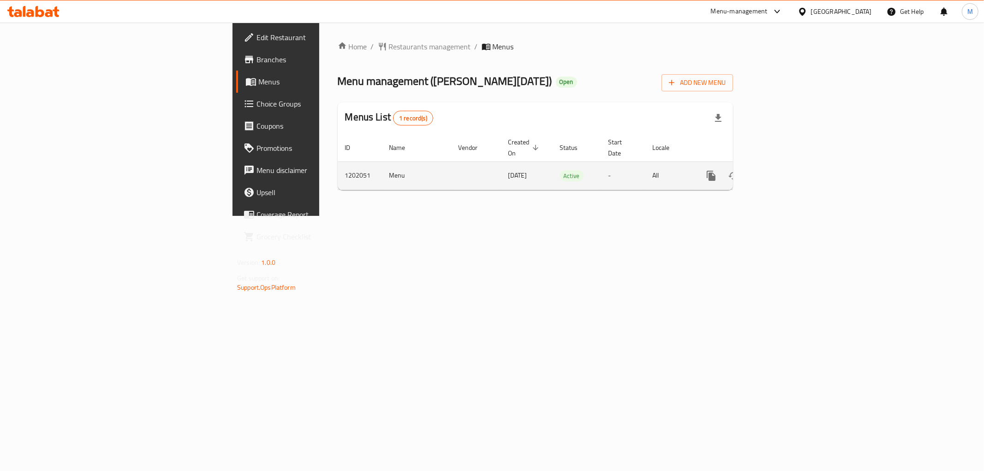
click at [783, 170] on icon "enhanced table" at bounding box center [777, 175] width 11 height 11
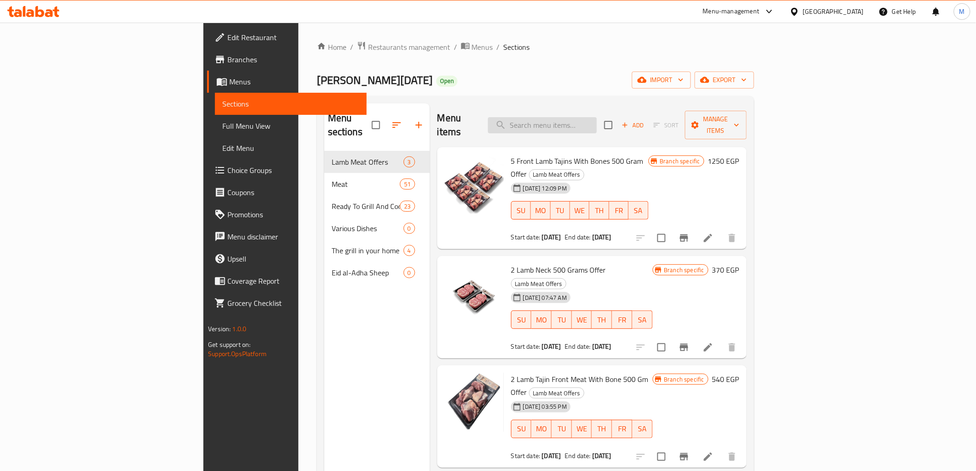
click at [597, 118] on input "search" at bounding box center [542, 125] width 109 height 16
paste input "2 Lamb Neck 500 Grams"
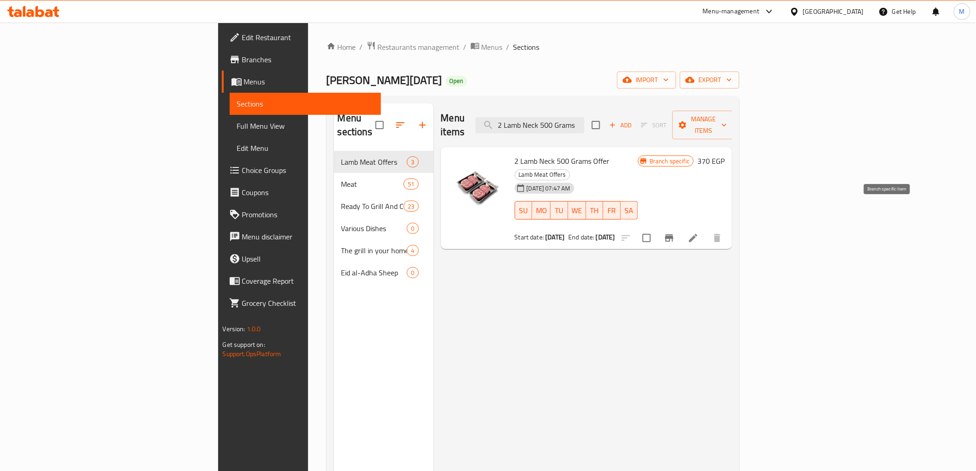
type input "2 Lamb Neck 500 Grams"
click at [673, 234] on icon "Branch-specific-item" at bounding box center [669, 237] width 8 height 7
click at [711, 278] on div "Menu items 2 Lamb Neck 500 Grams Add Sort Manage items 2 Lamb Neck 500 Grams Of…" at bounding box center [583, 338] width 299 height 471
click at [242, 59] on span "Branches" at bounding box center [307, 59] width 131 height 11
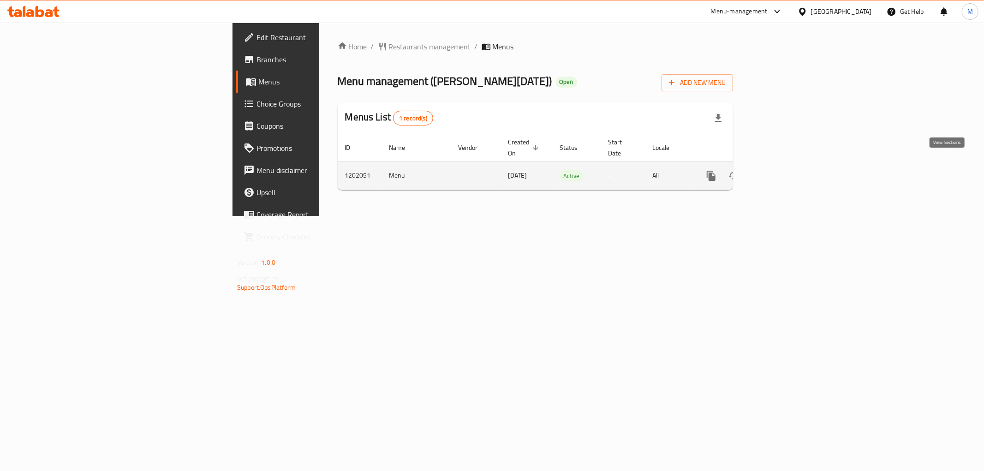
click at [782, 172] on icon "enhanced table" at bounding box center [778, 176] width 8 height 8
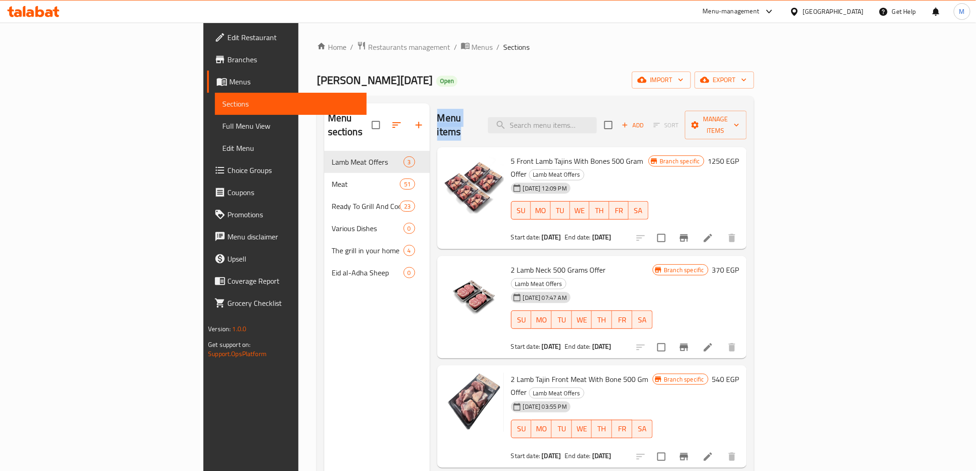
drag, startPoint x: 387, startPoint y: 118, endPoint x: 437, endPoint y: 116, distance: 50.3
click at [437, 116] on div "Menu items Add Sort Manage items" at bounding box center [592, 125] width 310 height 44
drag, startPoint x: 389, startPoint y: 117, endPoint x: 438, endPoint y: 116, distance: 49.4
click at [438, 116] on div "Menu items Add Sort Manage items" at bounding box center [592, 125] width 310 height 44
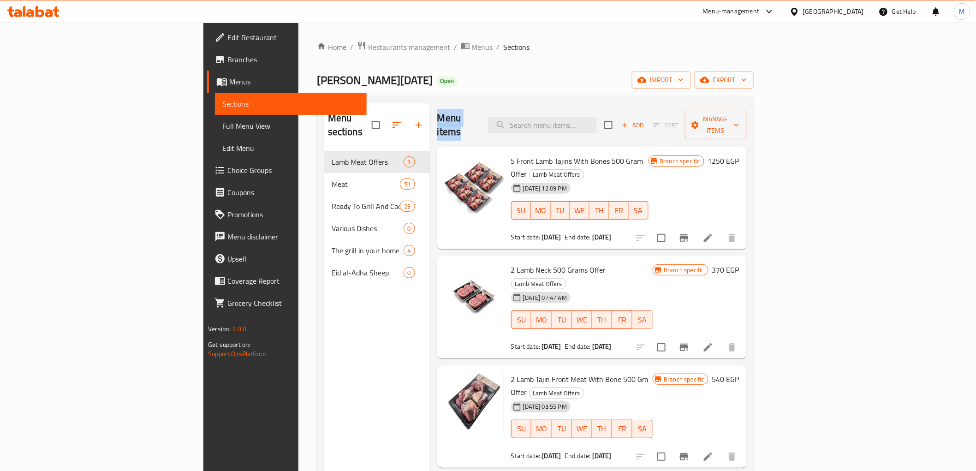
click at [438, 116] on div "Menu items Add Sort Manage items" at bounding box center [592, 125] width 310 height 44
click at [688, 344] on icon "Branch-specific-item" at bounding box center [684, 347] width 8 height 7
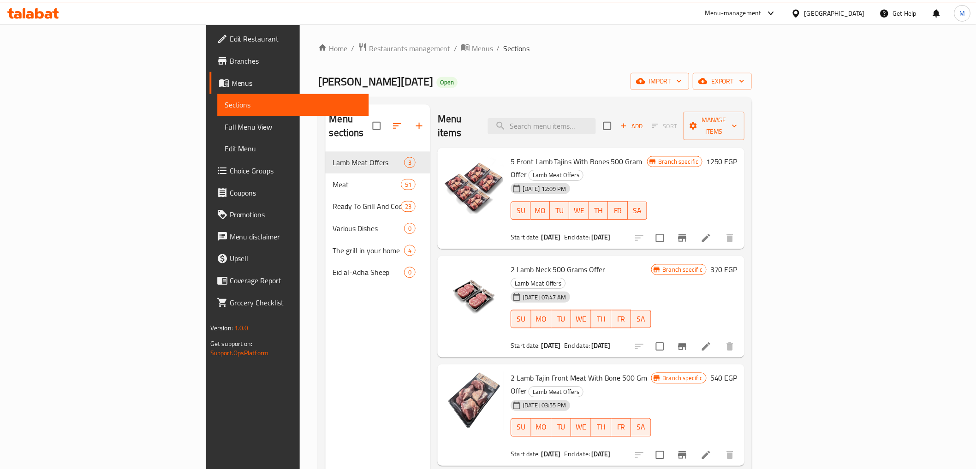
scroll to position [129, 0]
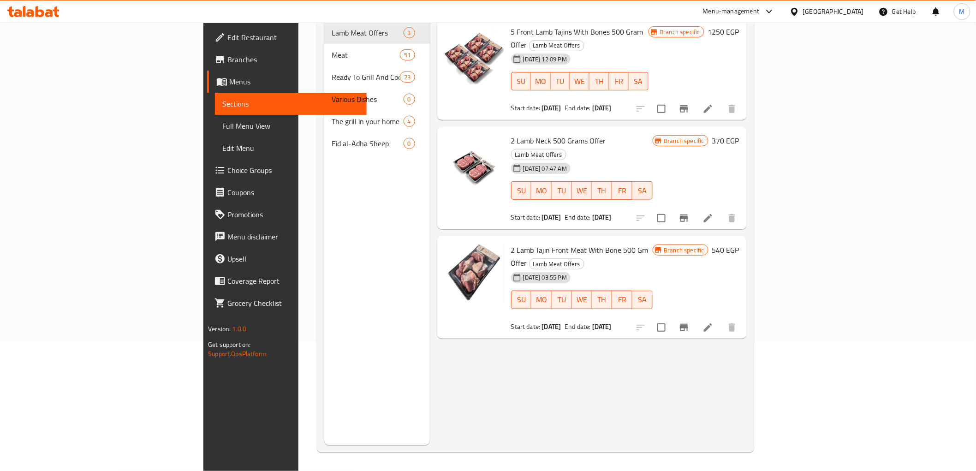
click at [734, 339] on div "Menu items Add Sort Manage items 5 Front Lamb Tajins With Bones 500 Gram Offer …" at bounding box center [588, 209] width 317 height 471
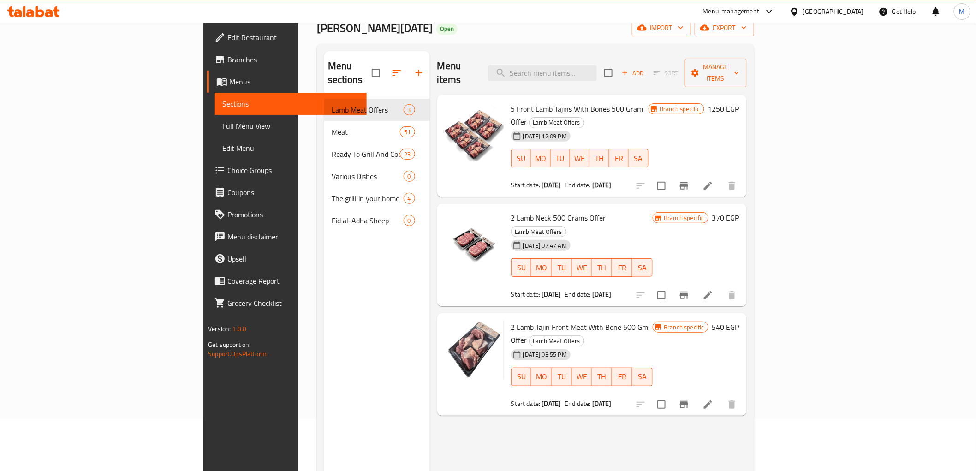
scroll to position [0, 0]
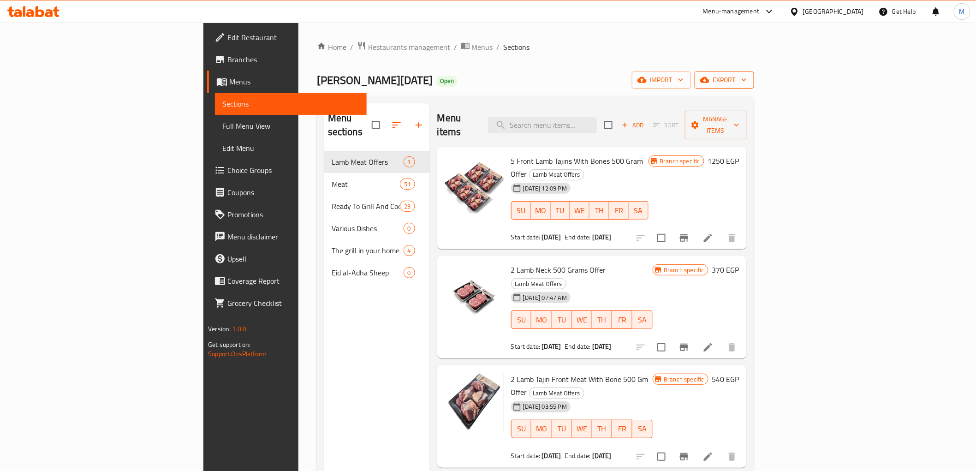
click at [747, 83] on span "export" at bounding box center [724, 80] width 45 height 12
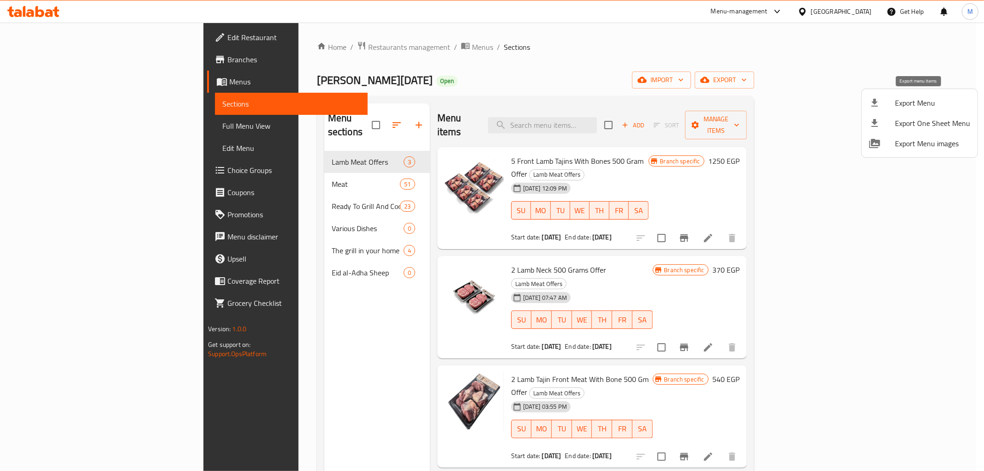
click at [918, 100] on span "Export Menu" at bounding box center [932, 102] width 75 height 11
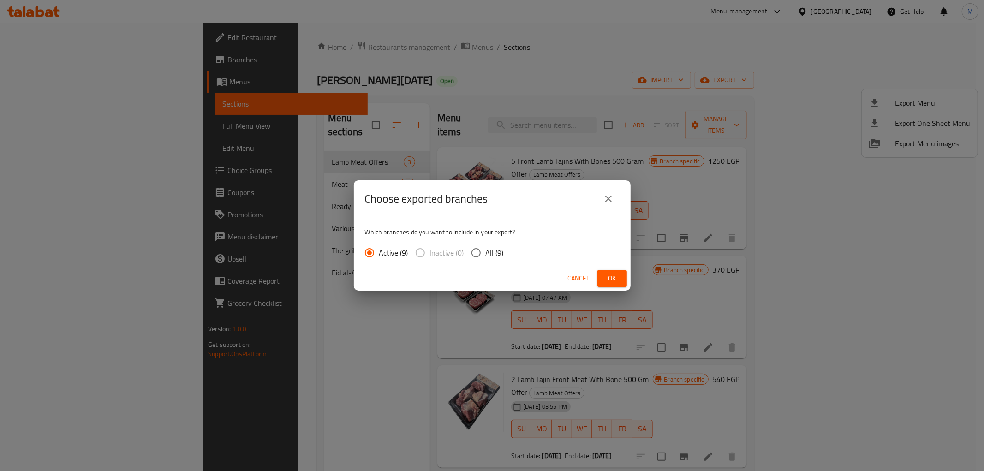
click at [474, 257] on input "All (9)" at bounding box center [475, 252] width 19 height 19
radio input "true"
click at [620, 283] on button "Ok" at bounding box center [612, 278] width 30 height 17
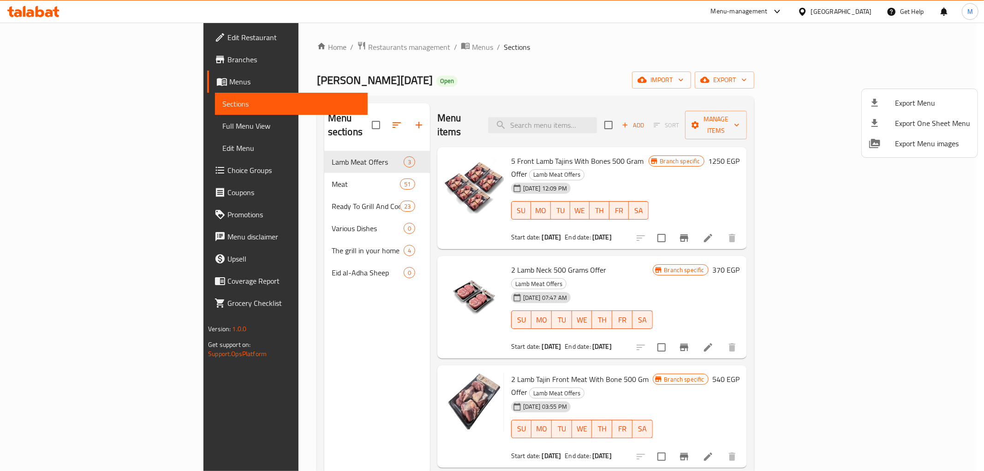
click at [43, 60] on div at bounding box center [492, 235] width 984 height 471
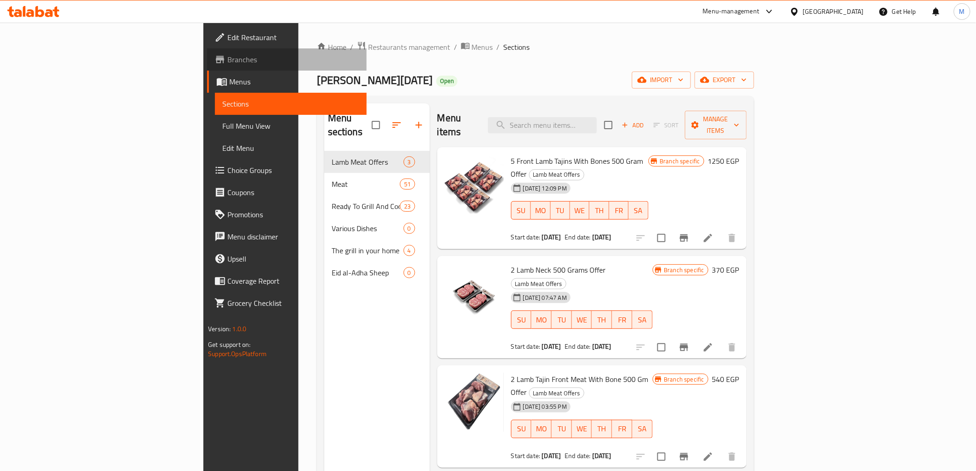
click at [227, 58] on span "Branches" at bounding box center [292, 59] width 131 height 11
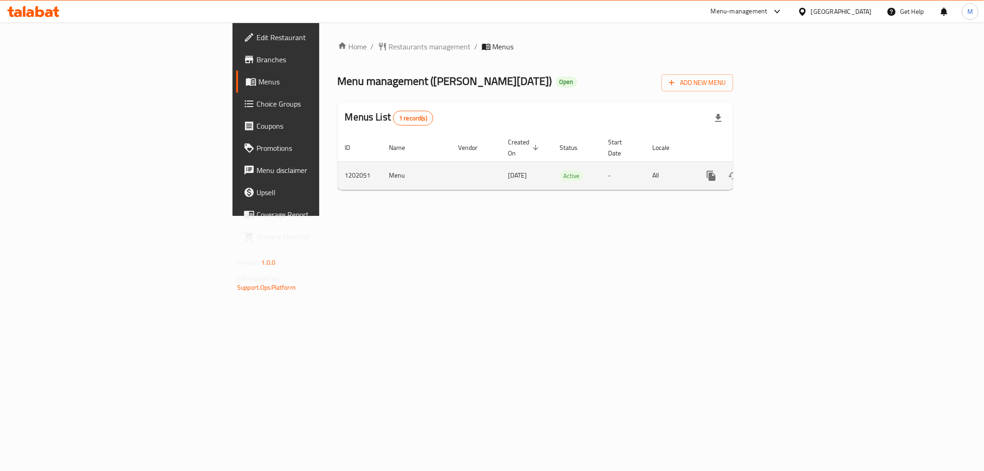
click at [783, 170] on icon "enhanced table" at bounding box center [777, 175] width 11 height 11
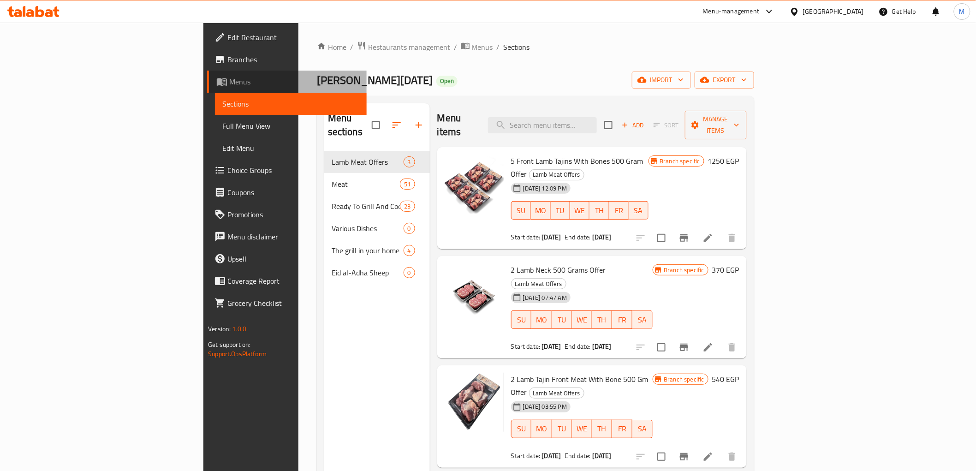
click at [229, 85] on span "Menus" at bounding box center [294, 81] width 130 height 11
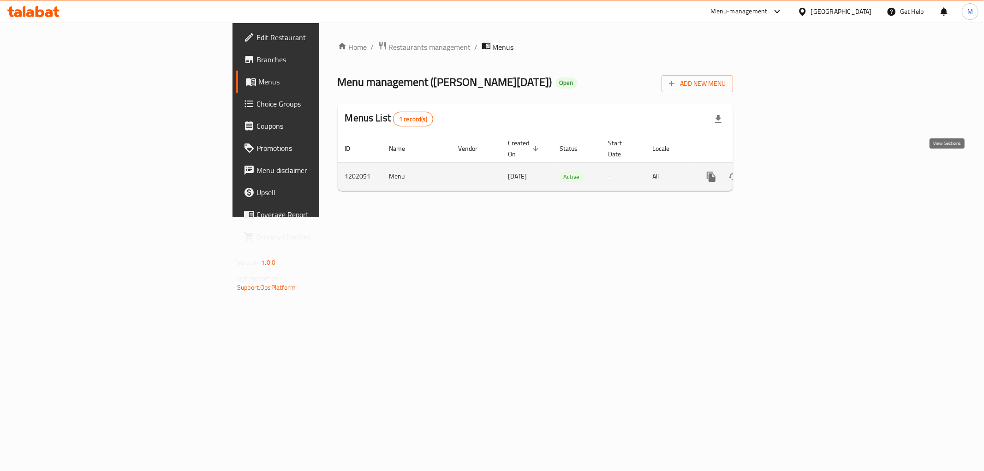
click at [783, 171] on icon "enhanced table" at bounding box center [777, 176] width 11 height 11
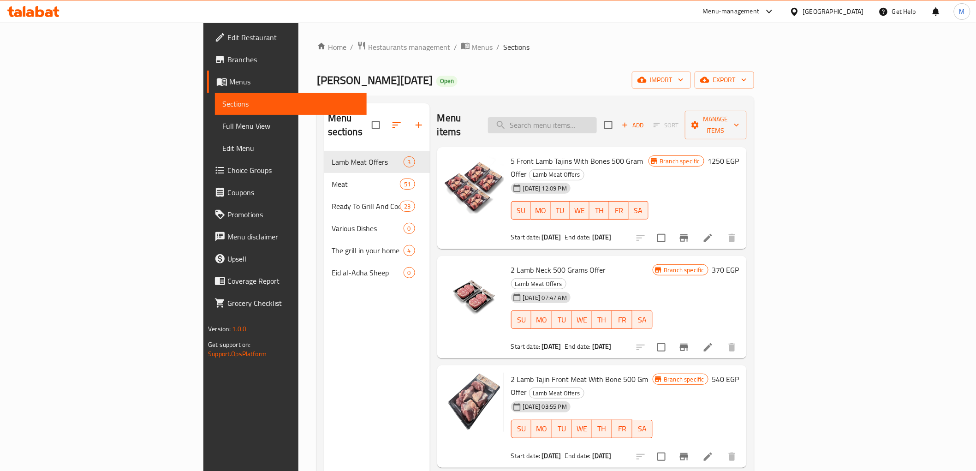
click at [597, 118] on input "search" at bounding box center [542, 125] width 109 height 16
paste input "2 Lamb Neck 500 Grams"
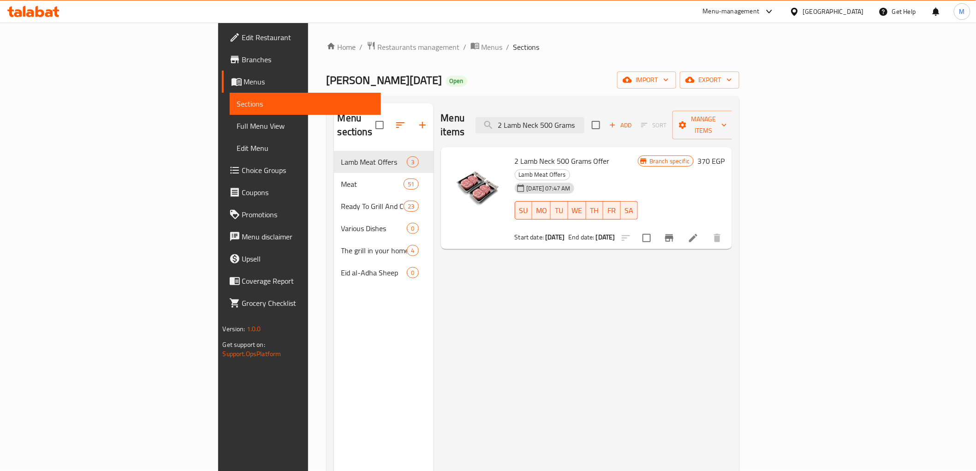
type input "2 Lamb Neck 500 Grams"
drag, startPoint x: 461, startPoint y: 147, endPoint x: 544, endPoint y: 117, distance: 88.1
click at [554, 154] on span "2 Lamb Neck 500 Grams Offer" at bounding box center [562, 161] width 95 height 14
copy span "2 Lamb Neck 500 Grams Offer"
click at [242, 61] on span "Branches" at bounding box center [307, 59] width 131 height 11
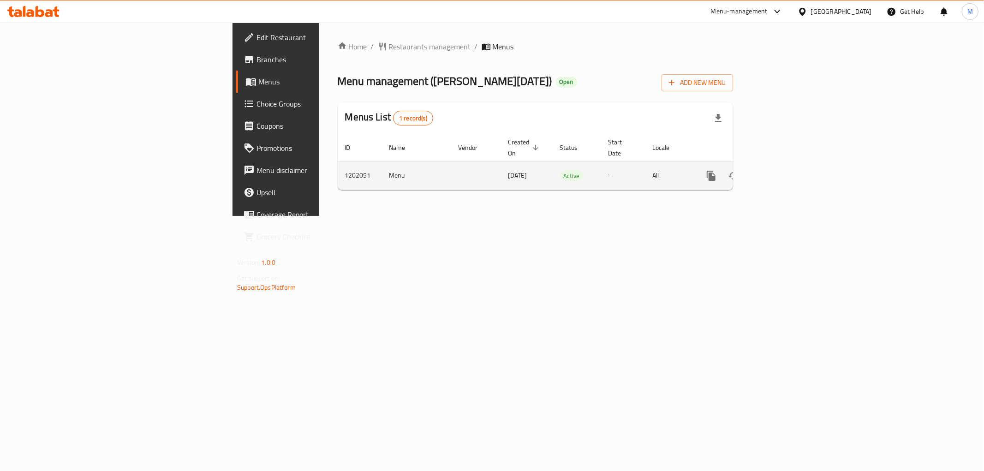
click at [782, 172] on icon "enhanced table" at bounding box center [778, 176] width 8 height 8
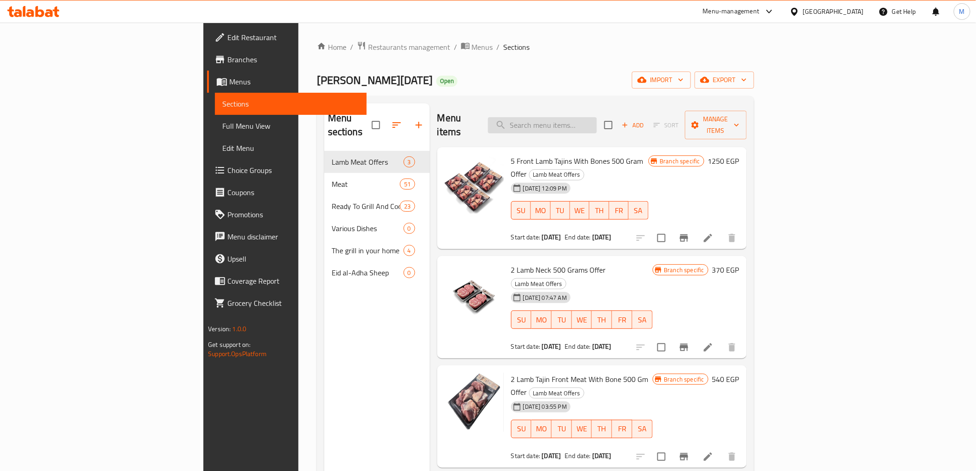
click at [593, 117] on input "search" at bounding box center [542, 125] width 109 height 16
paste input "2 Lamb Neck 500 Grams"
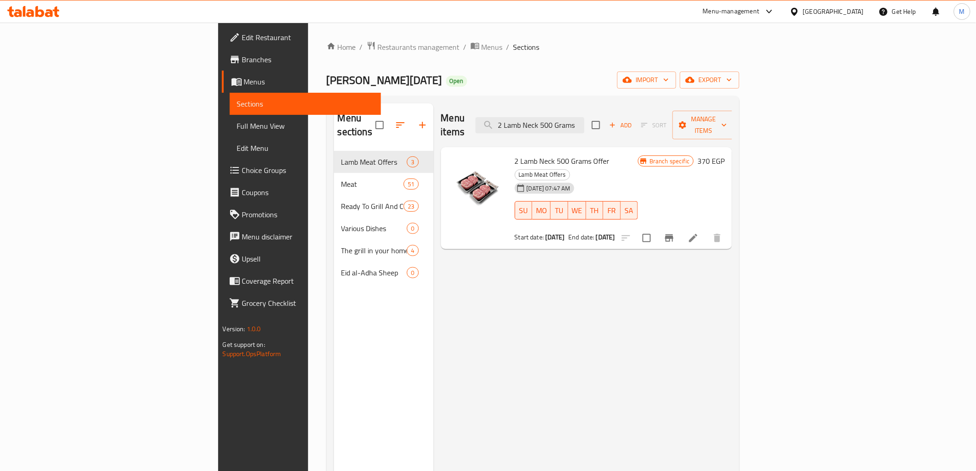
type input "2 Lamb Neck 500 Grams"
click at [378, 47] on span "Restaurants management" at bounding box center [419, 47] width 82 height 11
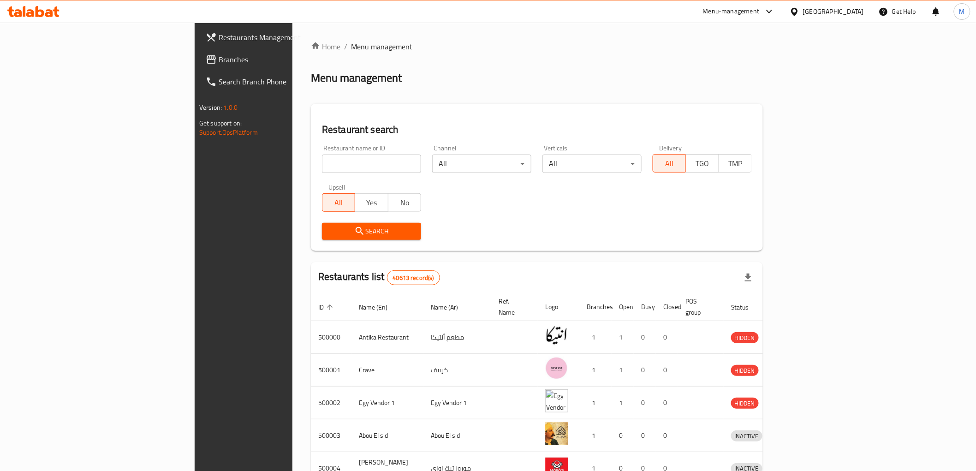
click at [322, 157] on input "search" at bounding box center [371, 164] width 99 height 18
paste input "772586"
type input "772586"
click button "Search" at bounding box center [371, 231] width 99 height 17
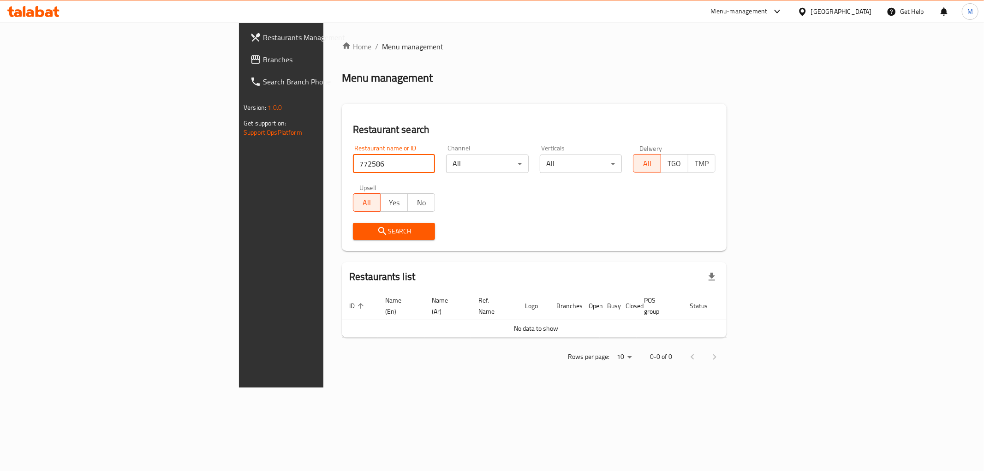
click at [263, 65] on span "Branches" at bounding box center [329, 59] width 133 height 11
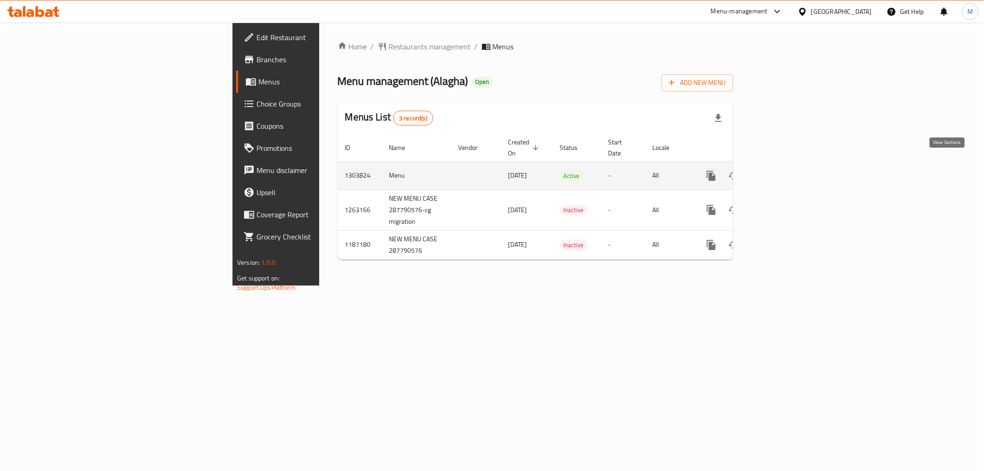
click at [783, 170] on icon "enhanced table" at bounding box center [777, 175] width 11 height 11
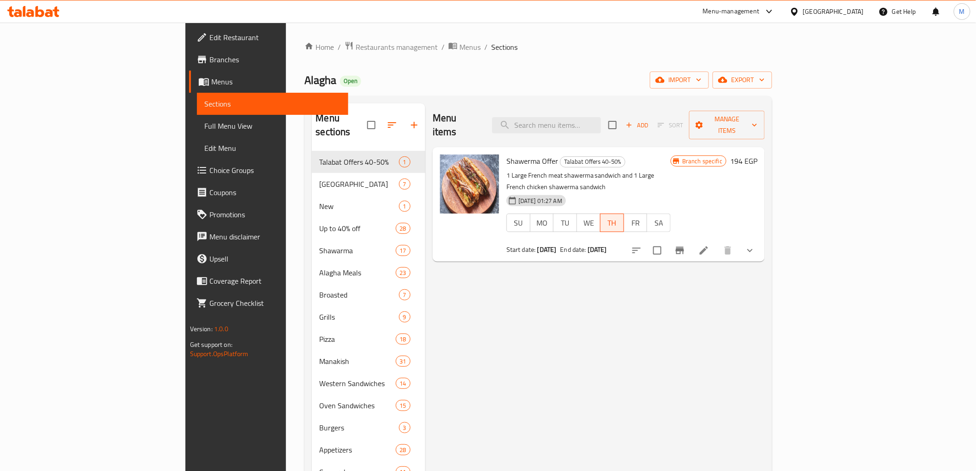
click at [433, 118] on h2 "Menu items" at bounding box center [457, 125] width 48 height 28
drag, startPoint x: 403, startPoint y: 118, endPoint x: 431, endPoint y: 118, distance: 28.1
click at [433, 118] on h2 "Menu items" at bounding box center [457, 125] width 48 height 28
click at [433, 119] on h2 "Menu items" at bounding box center [457, 125] width 48 height 28
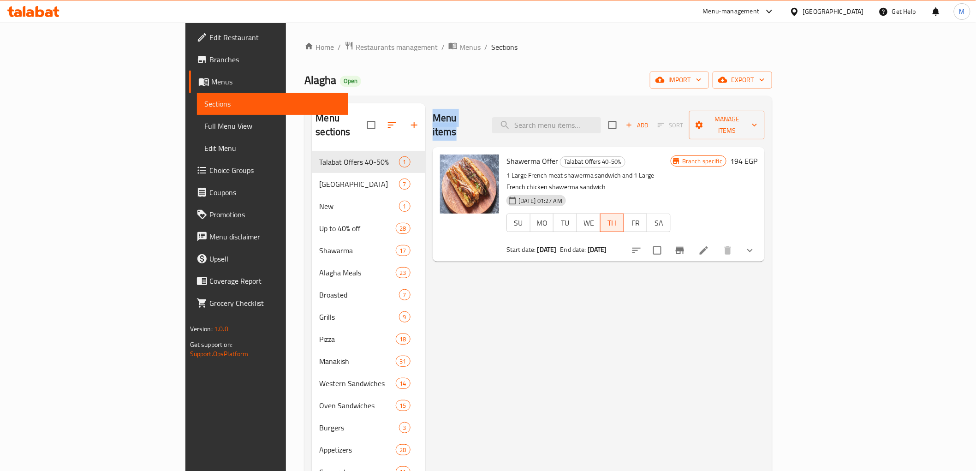
drag, startPoint x: 391, startPoint y: 119, endPoint x: 440, endPoint y: 113, distance: 49.2
click at [440, 113] on div "Menu items Add Sort Manage items" at bounding box center [599, 125] width 332 height 44
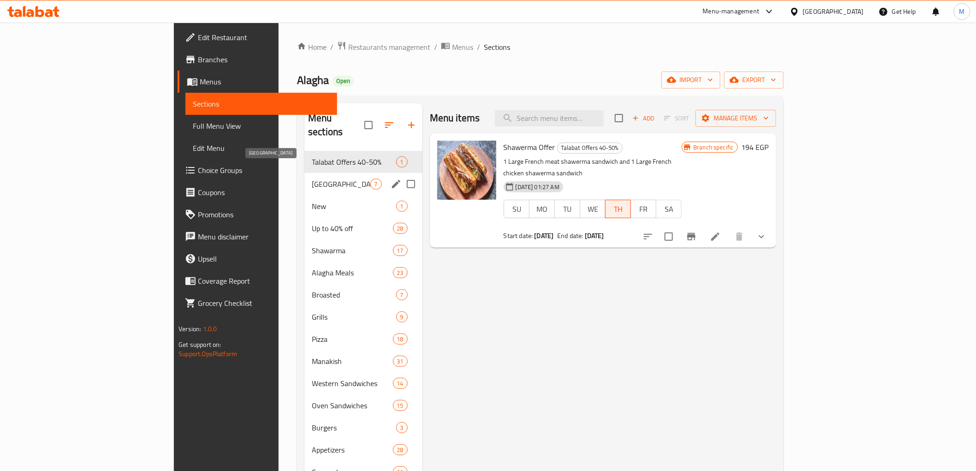
click at [312, 179] on span "New Alagha" at bounding box center [341, 184] width 58 height 11
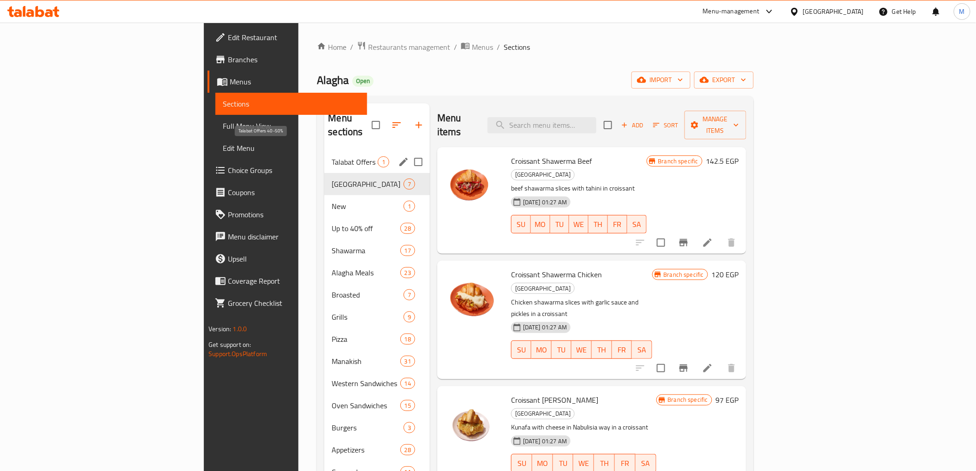
click at [332, 156] on span "Talabat Offers 40-50%" at bounding box center [355, 161] width 46 height 11
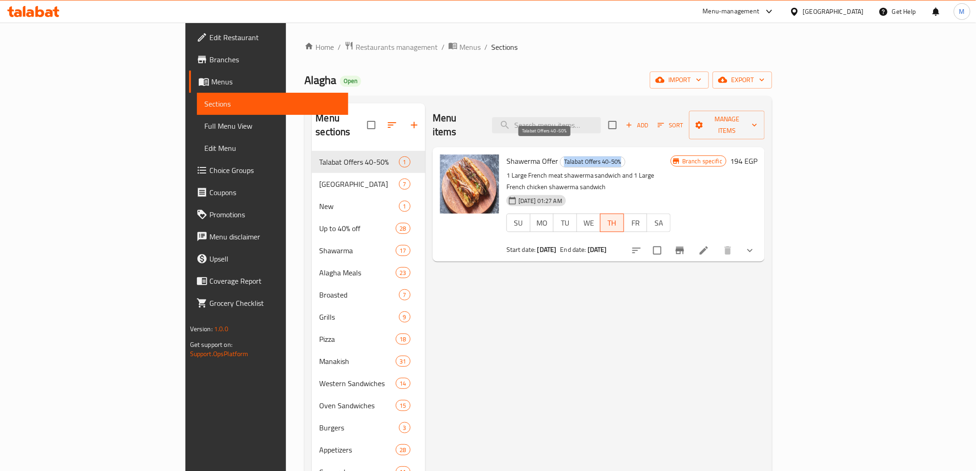
drag, startPoint x: 516, startPoint y: 145, endPoint x: 573, endPoint y: 149, distance: 57.8
click at [573, 156] on span "Talabat Offers 40-50%" at bounding box center [592, 161] width 65 height 11
click at [209, 167] on span "Choice Groups" at bounding box center [274, 170] width 131 height 11
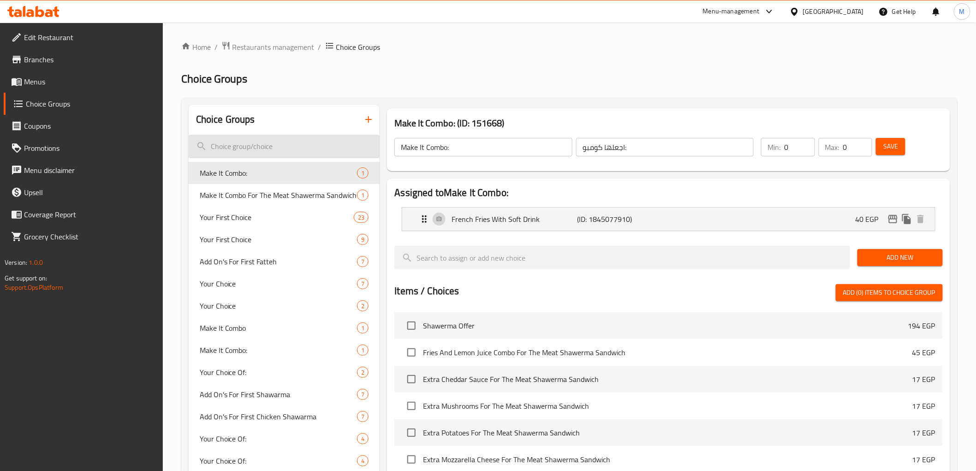
click at [286, 149] on input "search" at bounding box center [284, 147] width 191 height 24
paste input "Your Choice Of Add On's"
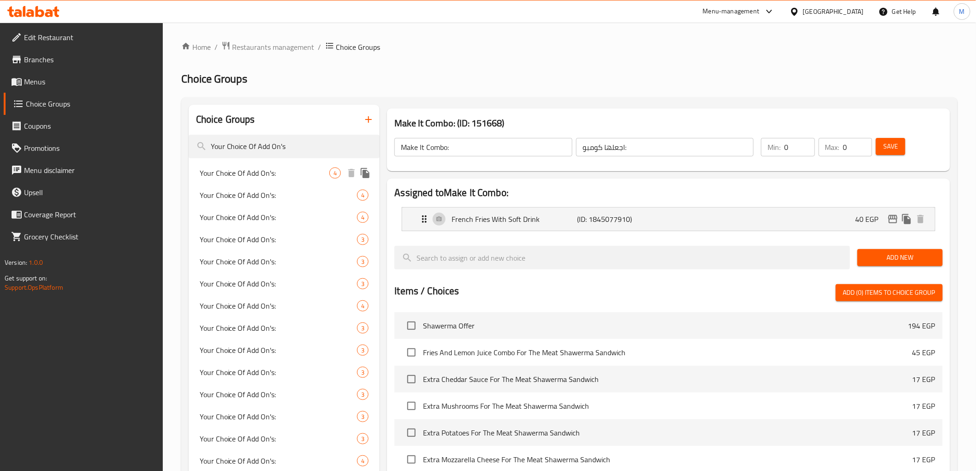
type input "Your Choice Of Add On's"
click at [281, 172] on span "Your Choice Of Add On's:" at bounding box center [265, 172] width 130 height 11
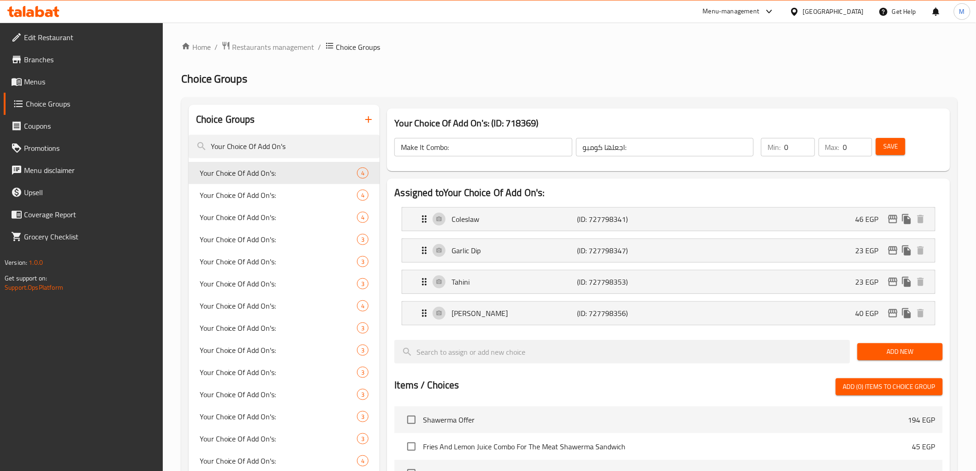
type input "Your Choice Of Add On's:"
type input "اختيارك من الإضافات :"
click at [896, 214] on icon "edit" at bounding box center [893, 219] width 11 height 11
click at [895, 251] on icon "edit" at bounding box center [893, 250] width 11 height 11
click at [276, 197] on span "Your Choice Of Add On's:" at bounding box center [265, 195] width 130 height 11
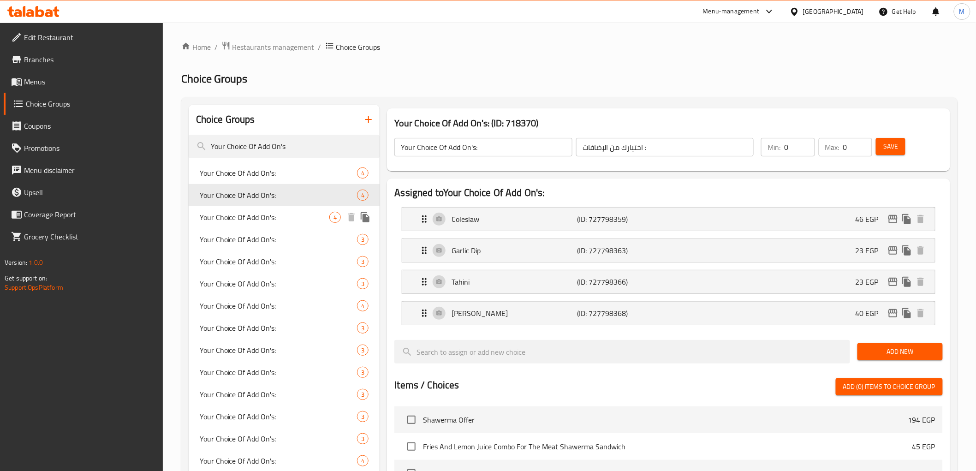
click at [255, 216] on span "Your Choice Of Add On's:" at bounding box center [265, 217] width 130 height 11
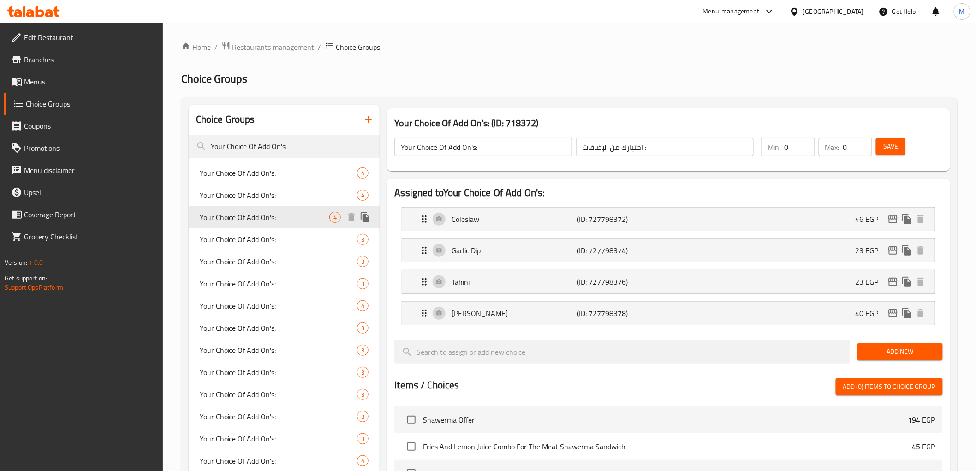
click at [252, 227] on div "Your Choice Of Add On's: 4" at bounding box center [284, 217] width 191 height 22
click at [254, 239] on span "Your Choice Of Add On's:" at bounding box center [265, 239] width 130 height 11
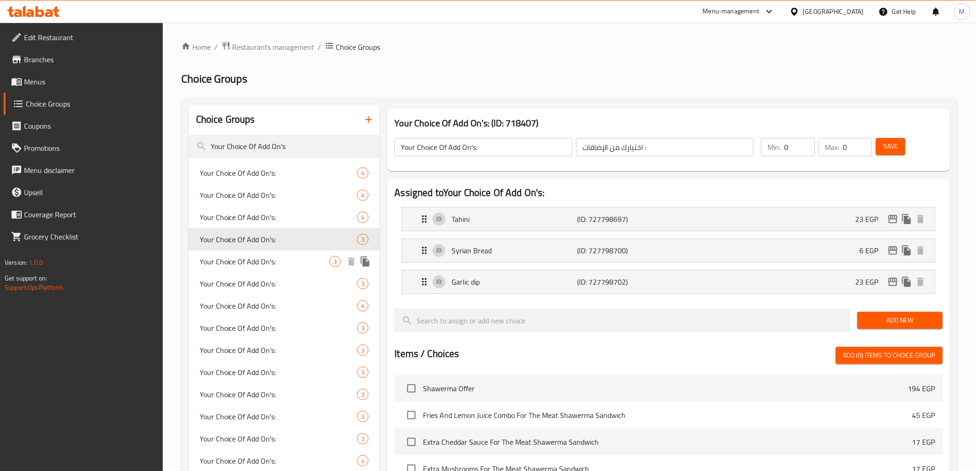
click at [252, 262] on span "Your Choice Of Add On's:" at bounding box center [265, 261] width 130 height 11
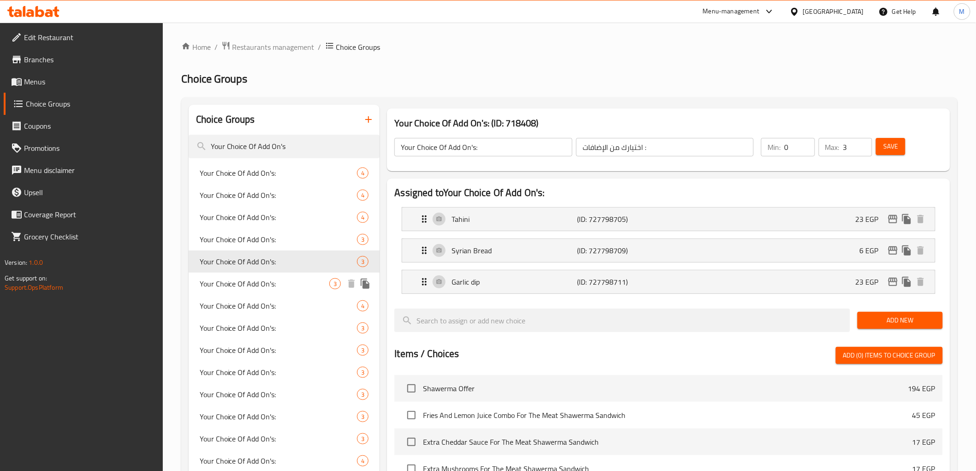
click at [240, 286] on span "Your Choice Of Add On's:" at bounding box center [265, 283] width 130 height 11
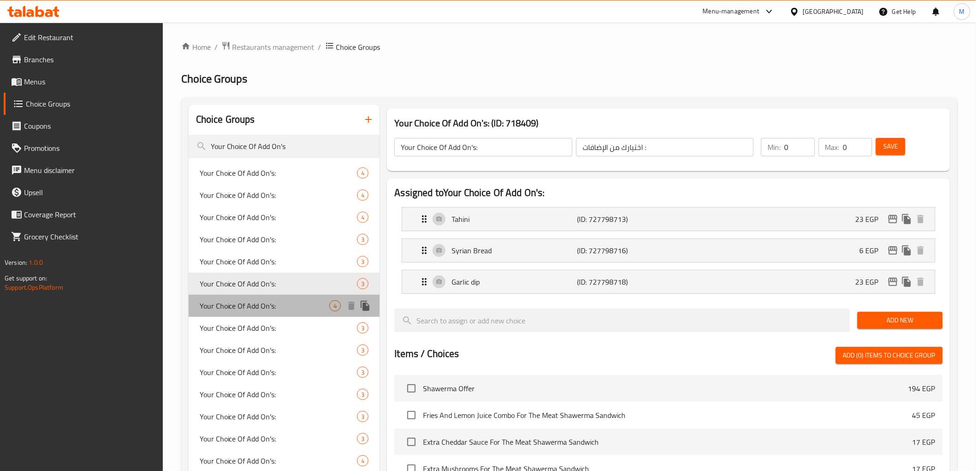
click at [246, 306] on span "Your Choice Of Add On's:" at bounding box center [265, 305] width 130 height 11
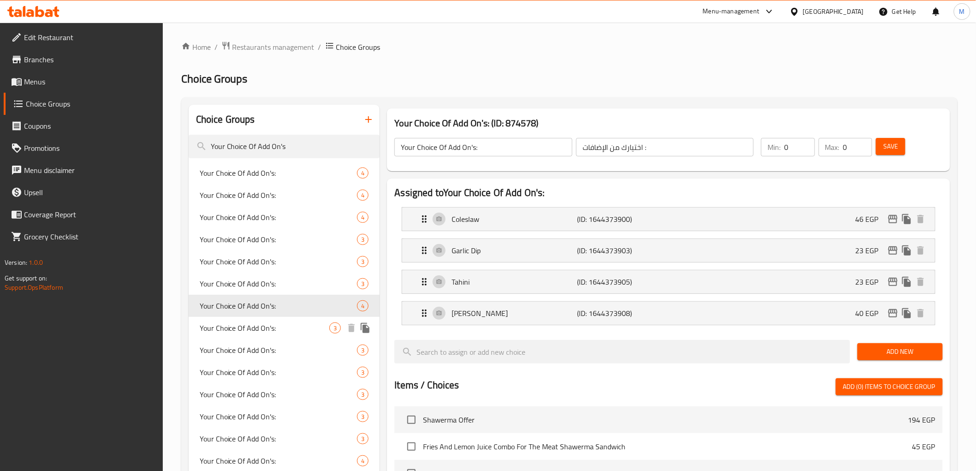
click at [250, 328] on span "Your Choice Of Add On's:" at bounding box center [265, 327] width 130 height 11
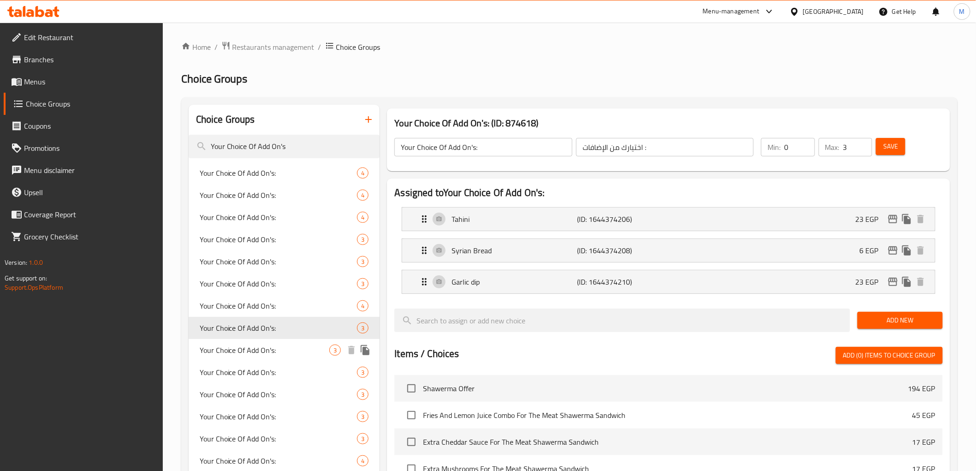
click at [263, 346] on span "Your Choice Of Add On's:" at bounding box center [265, 350] width 130 height 11
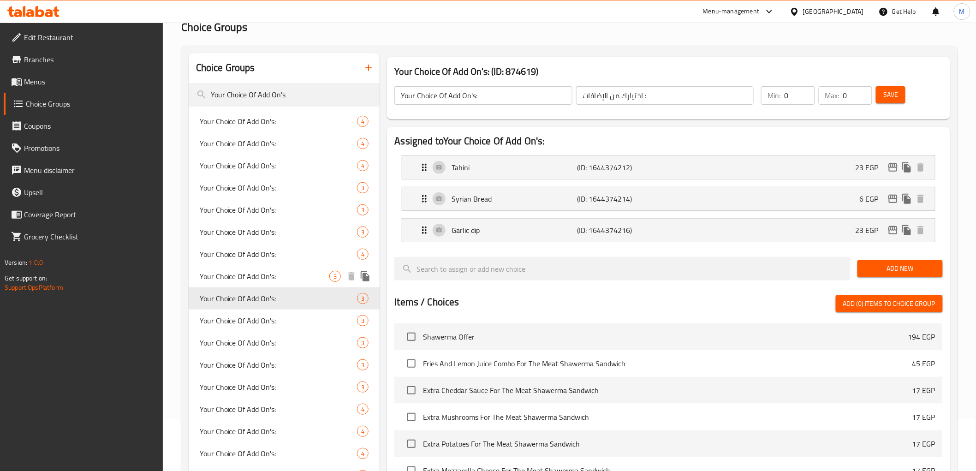
scroll to position [102, 0]
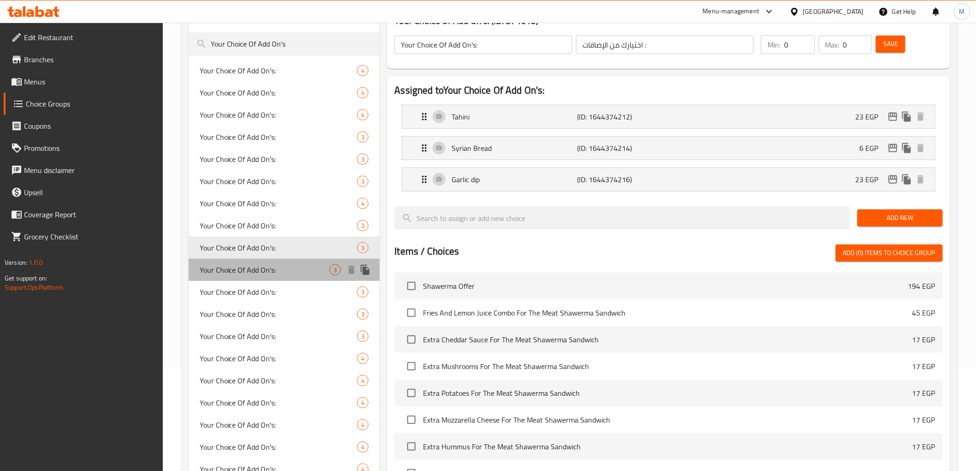
click at [266, 271] on span "Your Choice Of Add On's:" at bounding box center [265, 269] width 130 height 11
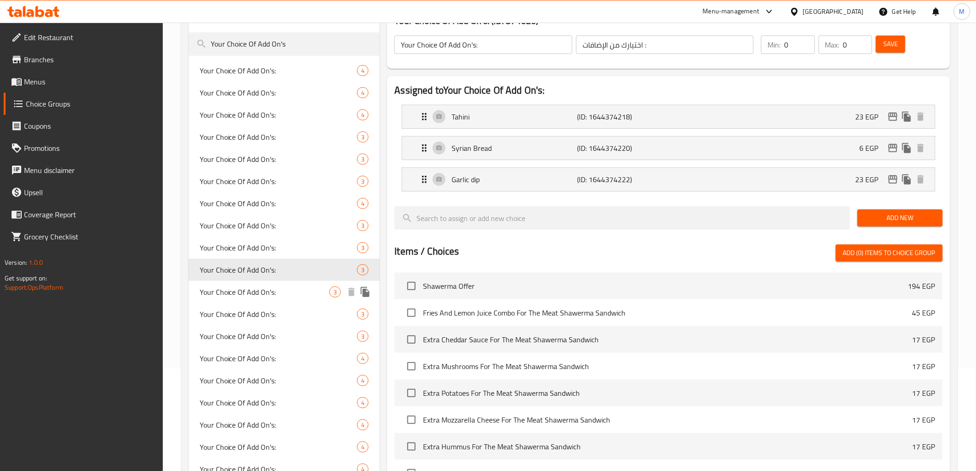
click at [252, 288] on span "Your Choice Of Add On's:" at bounding box center [265, 291] width 130 height 11
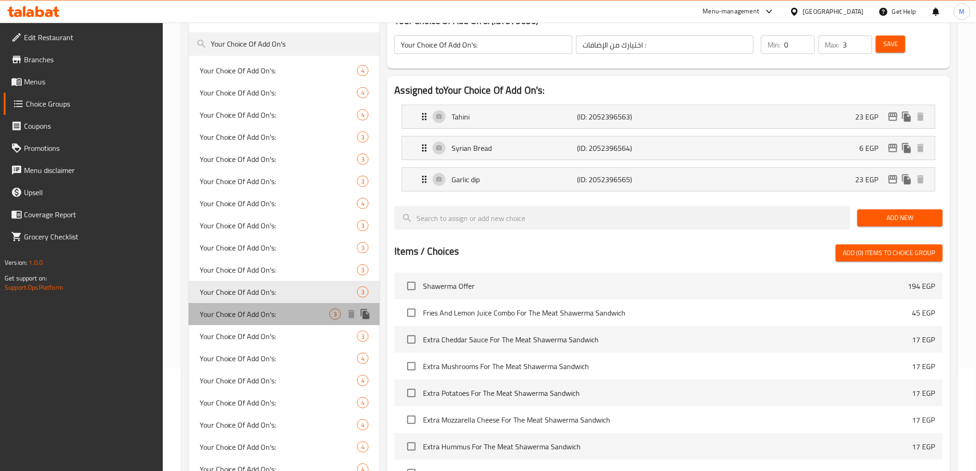
click at [252, 309] on span "Your Choice Of Add On's:" at bounding box center [265, 314] width 130 height 11
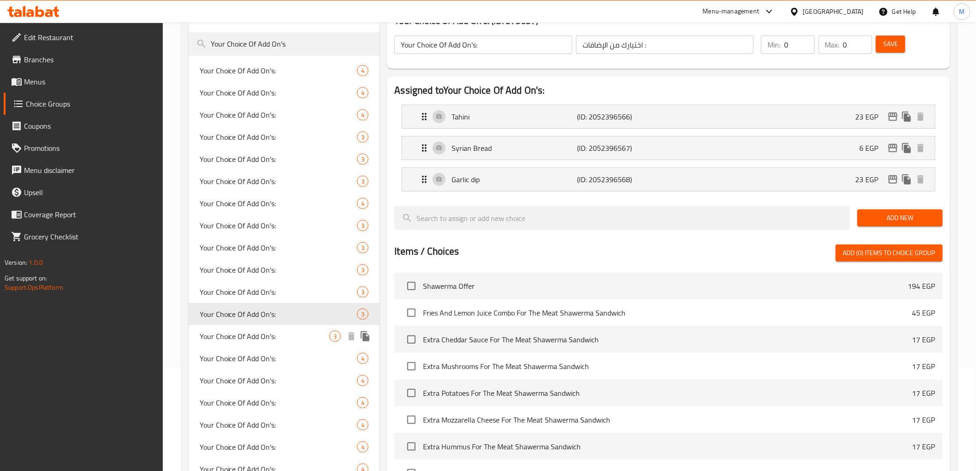
click at [252, 337] on span "Your Choice Of Add On's:" at bounding box center [265, 336] width 130 height 11
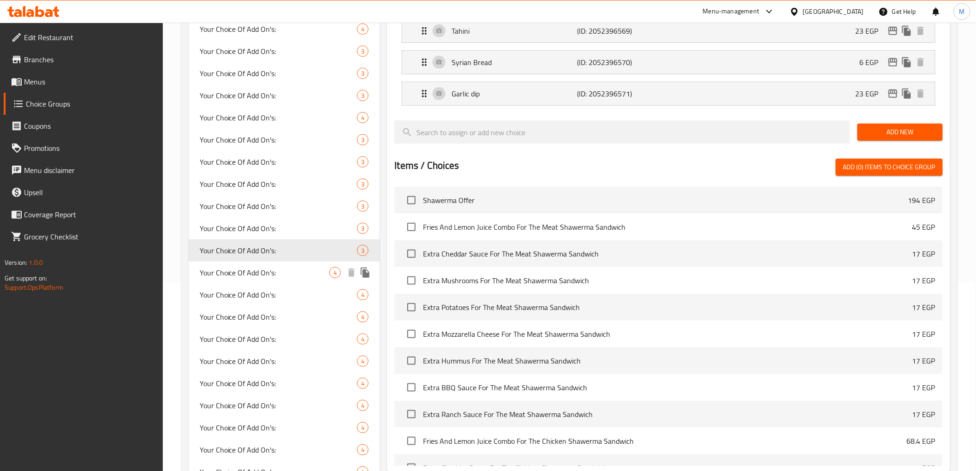
scroll to position [256, 0]
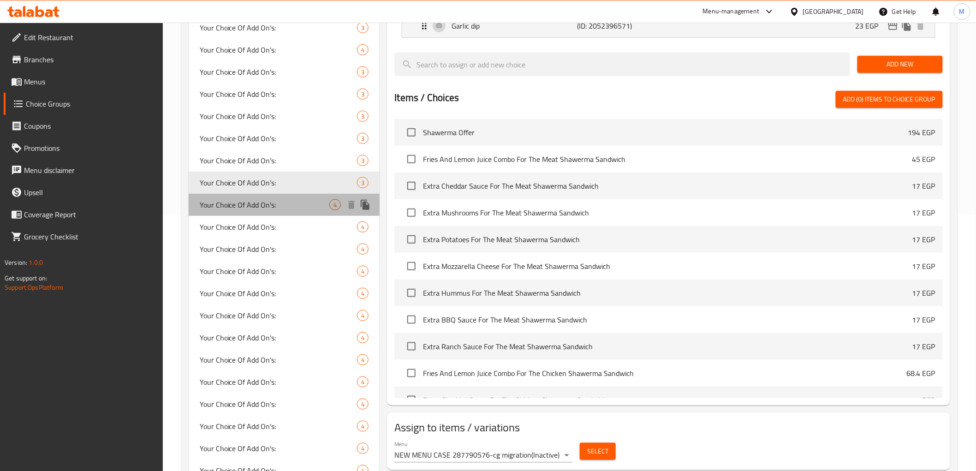
click at [261, 208] on span "Your Choice Of Add On's:" at bounding box center [265, 204] width 130 height 11
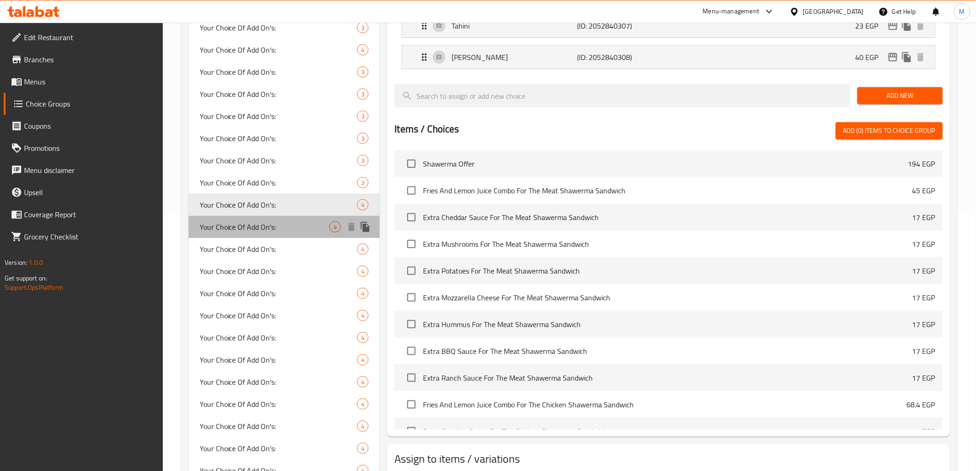
click at [255, 227] on span "Your Choice Of Add On's:" at bounding box center [265, 226] width 130 height 11
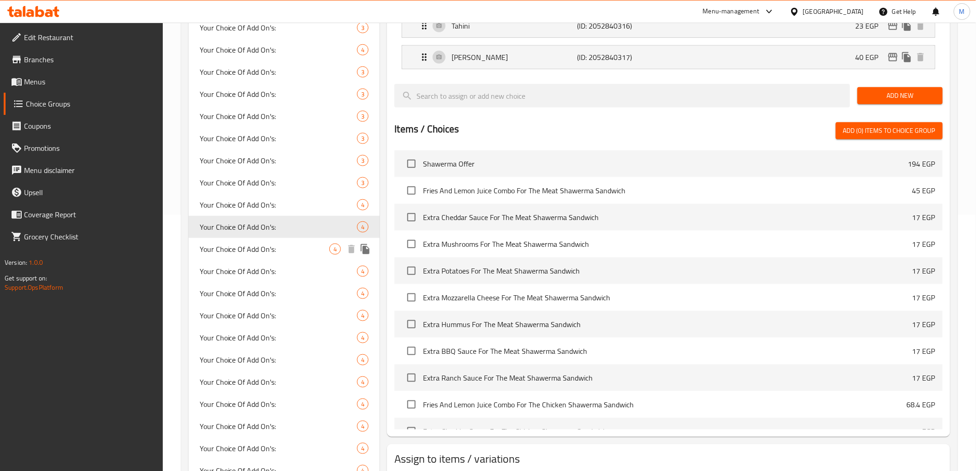
click at [246, 251] on span "Your Choice Of Add On's:" at bounding box center [265, 249] width 130 height 11
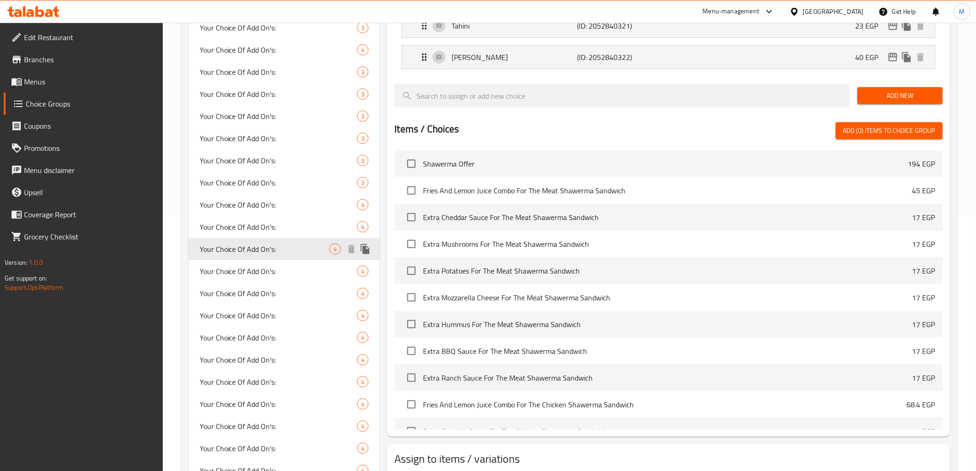
type input "4"
click at [251, 266] on span "Your Choice Of Add On's:" at bounding box center [265, 271] width 130 height 11
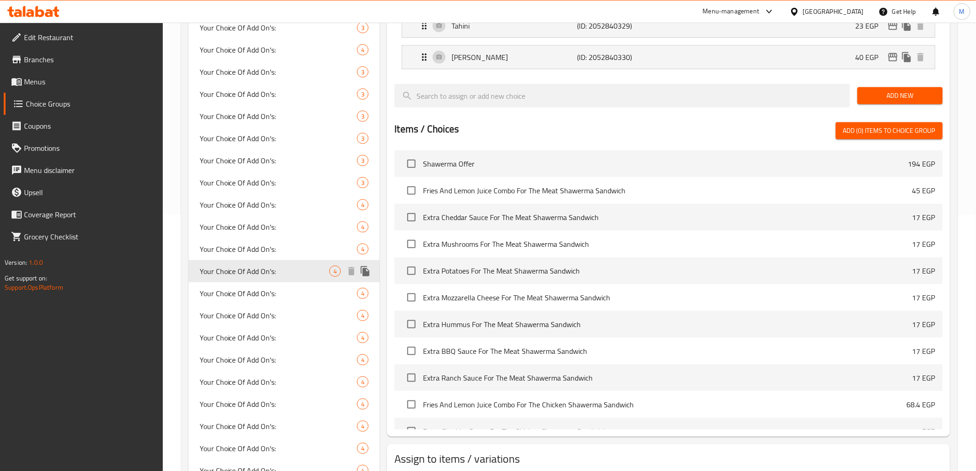
type input "1"
click at [252, 291] on span "Your Choice Of Add On's:" at bounding box center [265, 293] width 130 height 11
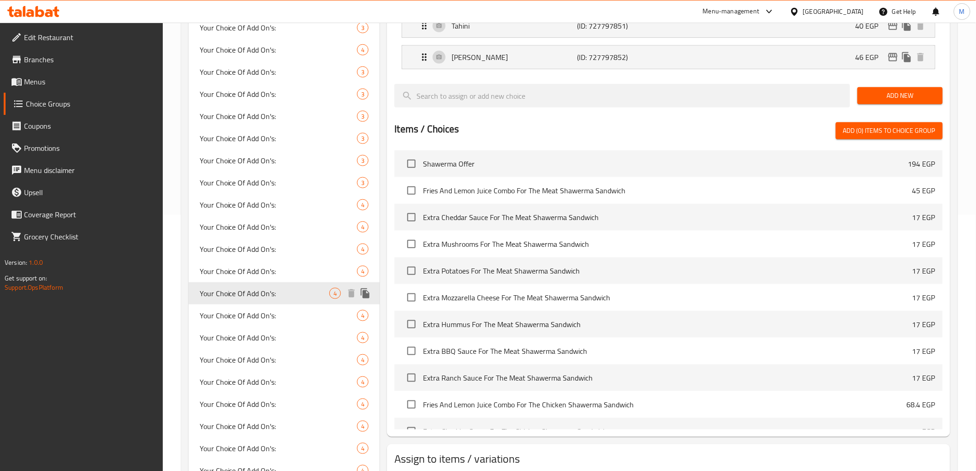
type input "0"
click at [254, 312] on span "Your Choice Of Add On's:" at bounding box center [265, 315] width 130 height 11
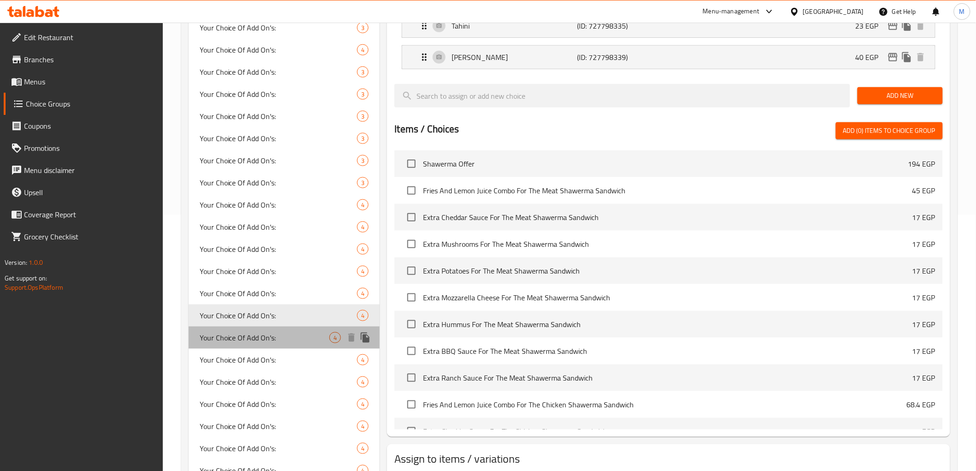
click at [252, 335] on span "Your Choice Of Add On's:" at bounding box center [265, 337] width 130 height 11
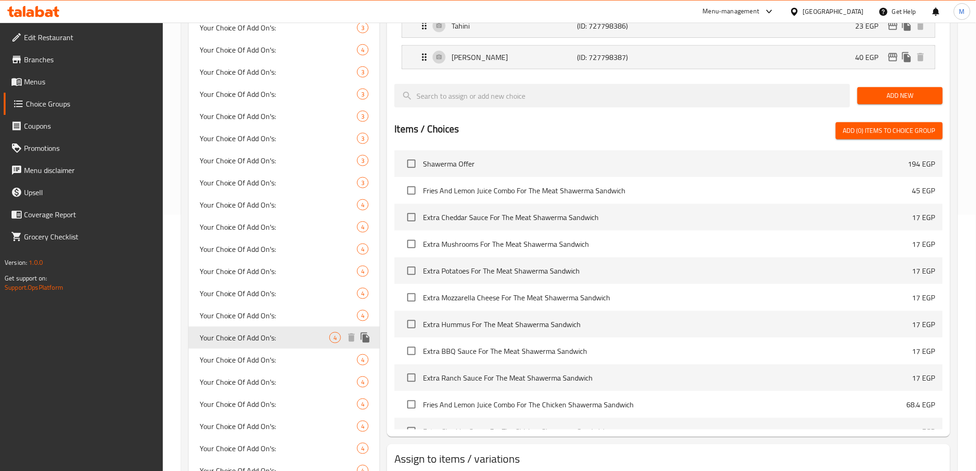
type input "1"
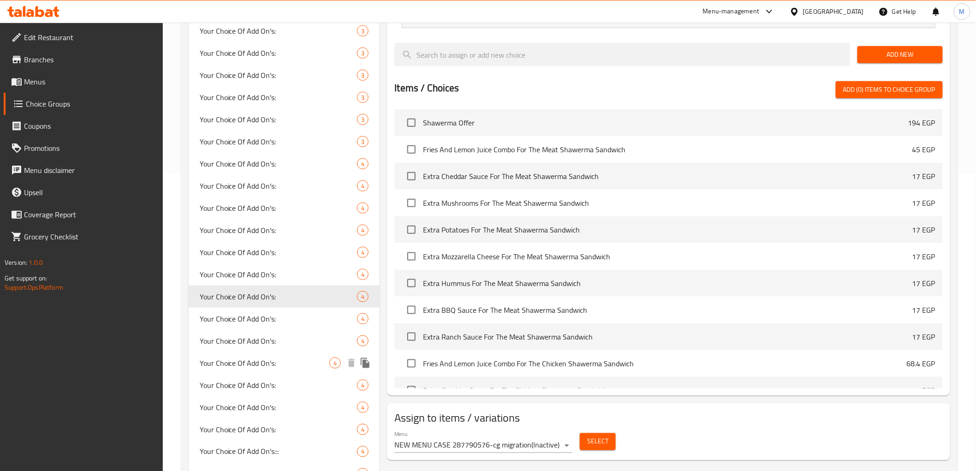
scroll to position [340, 0]
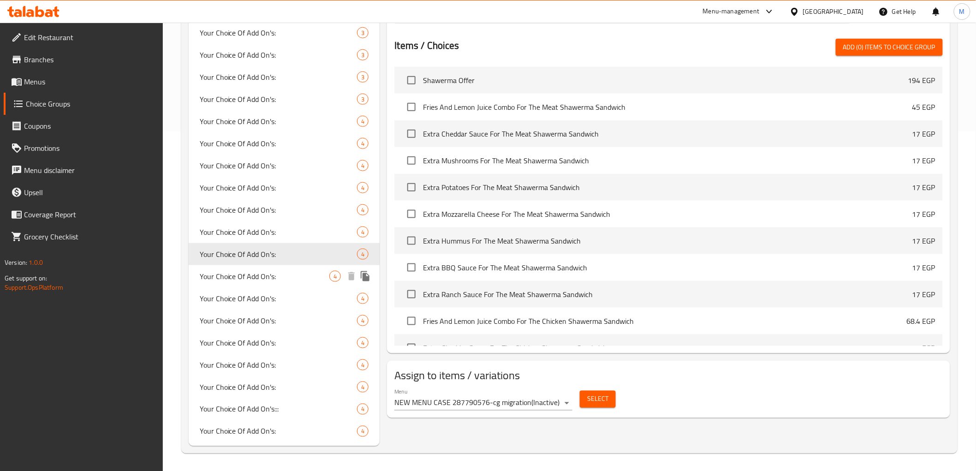
click at [250, 277] on span "Your Choice Of Add On's:" at bounding box center [265, 276] width 130 height 11
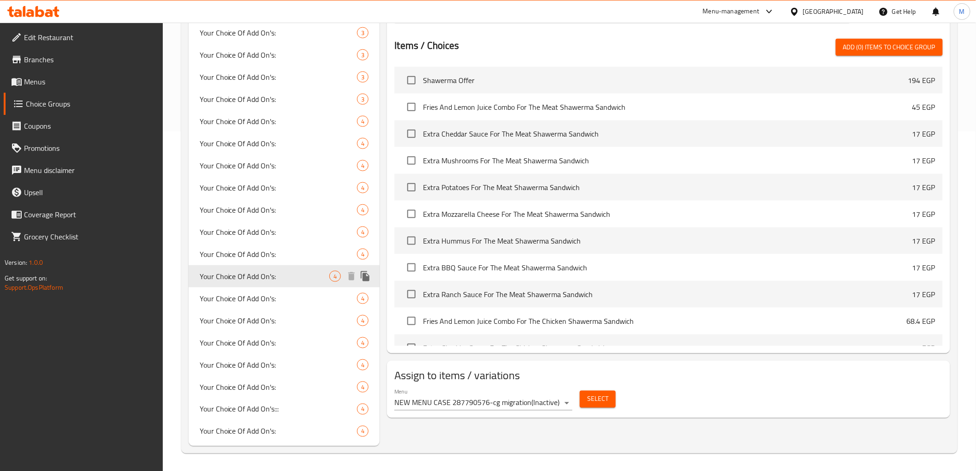
type input "0"
click at [250, 294] on span "Your Choice Of Add On's:" at bounding box center [265, 298] width 130 height 11
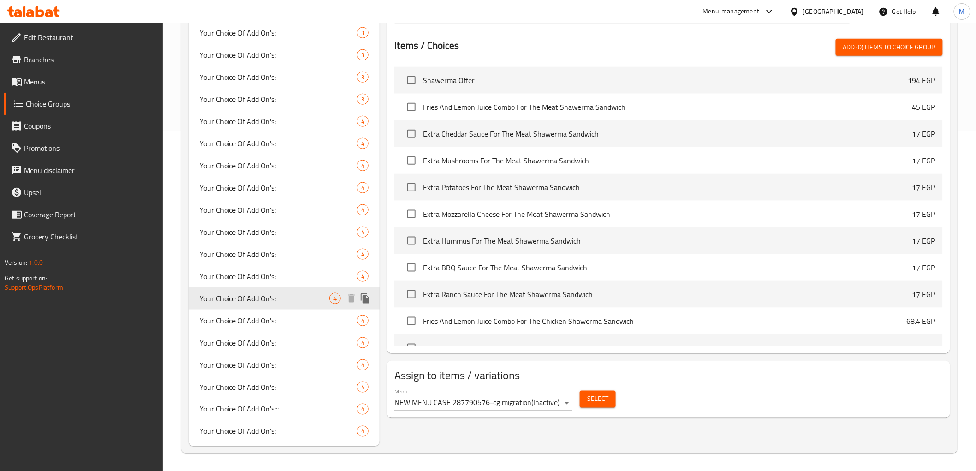
type input "4"
click at [241, 323] on span "Your Choice Of Add On's:" at bounding box center [265, 320] width 130 height 11
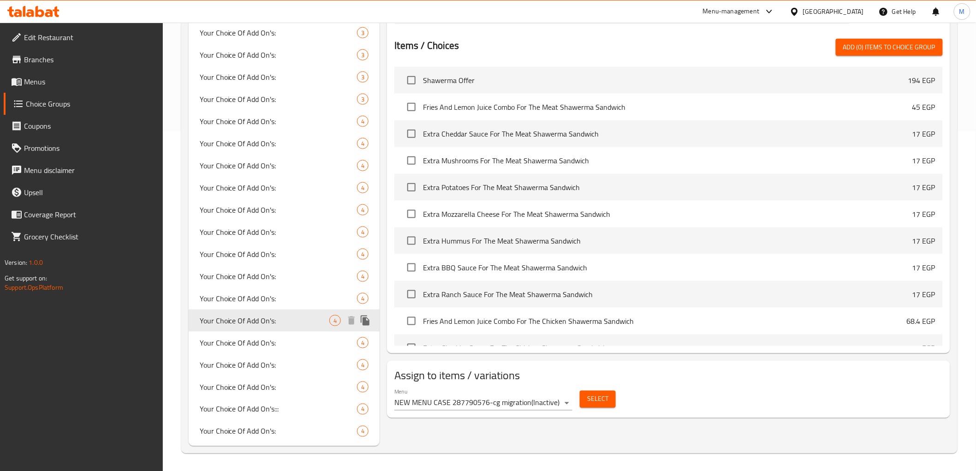
type input "1"
click at [251, 338] on span "Your Choice Of Add On's:" at bounding box center [265, 342] width 130 height 11
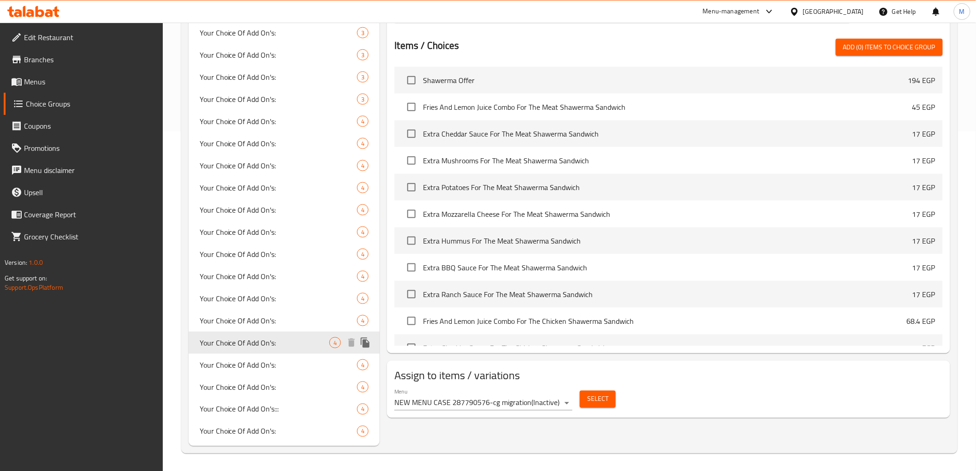
type input "0"
type input "4"
click at [245, 368] on span "Your Choice Of Add On's:" at bounding box center [265, 364] width 130 height 11
type input "1"
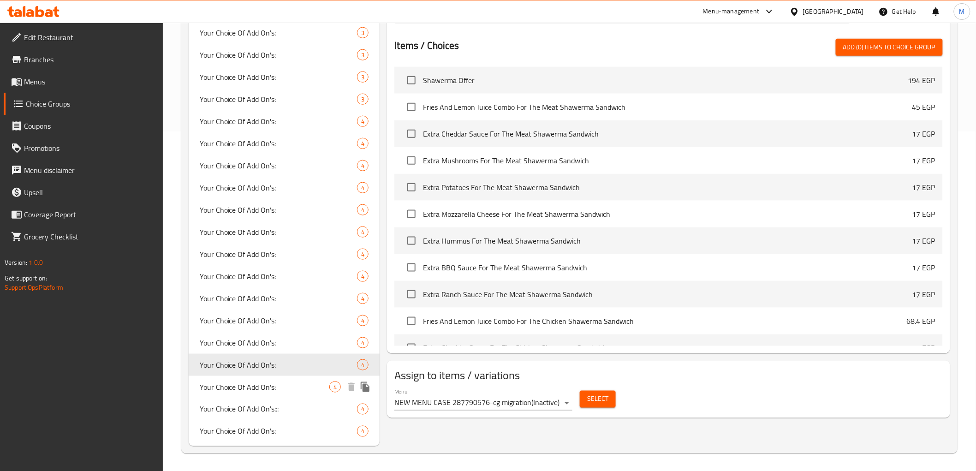
click at [252, 389] on span "Your Choice Of Add On's:" at bounding box center [265, 386] width 130 height 11
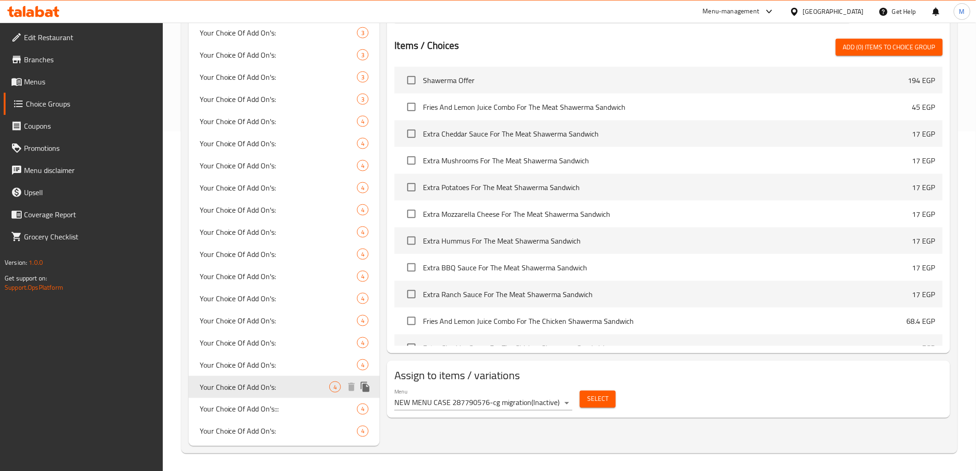
type input "0"
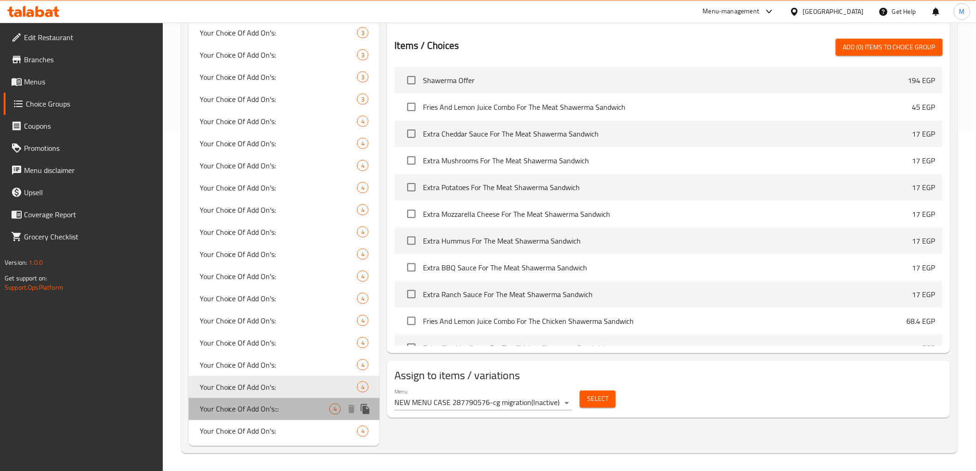
click at [265, 412] on span "Your Choice Of Add On's:::" at bounding box center [265, 409] width 130 height 11
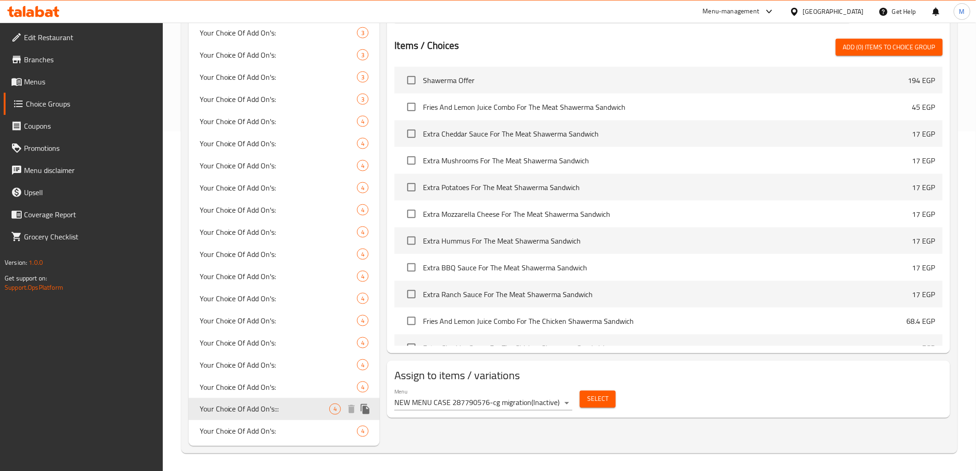
type input "Your Choice Of Add On's:::"
type input "4"
click at [257, 427] on span "Your Choice Of Add On's:" at bounding box center [265, 431] width 130 height 11
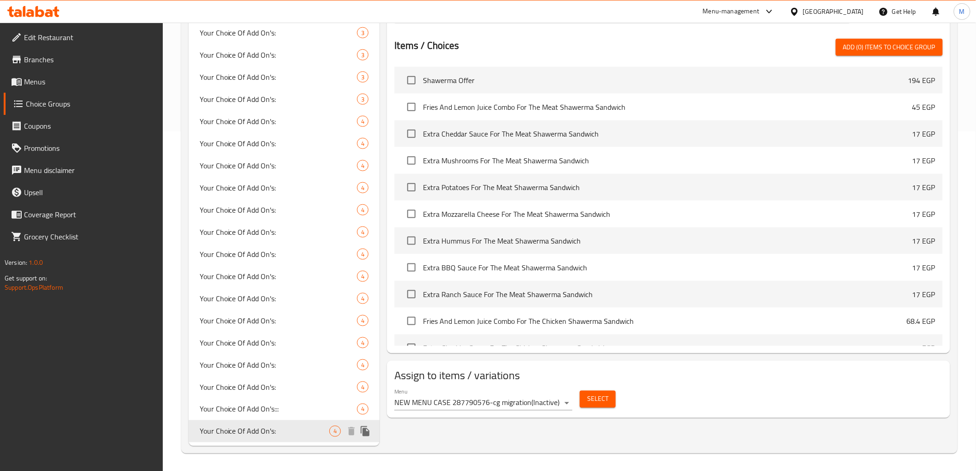
type input "Your Choice Of Add On's:"
type input "1"
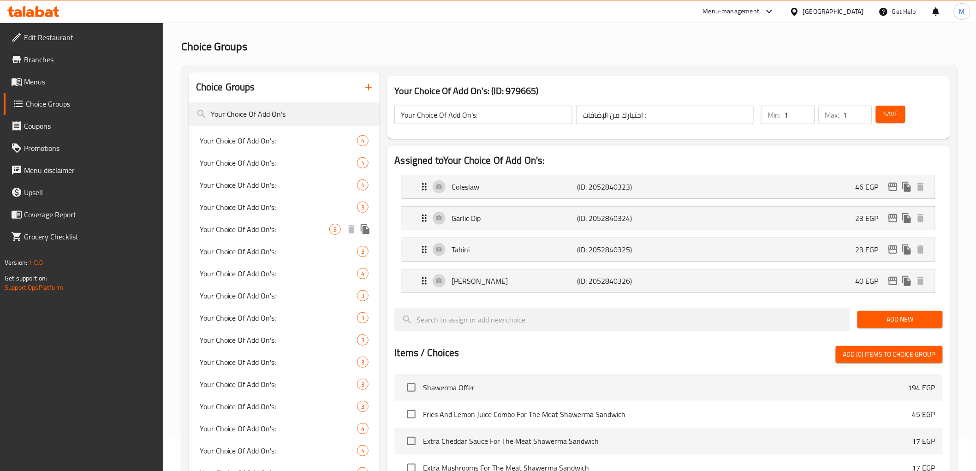
scroll to position [0, 0]
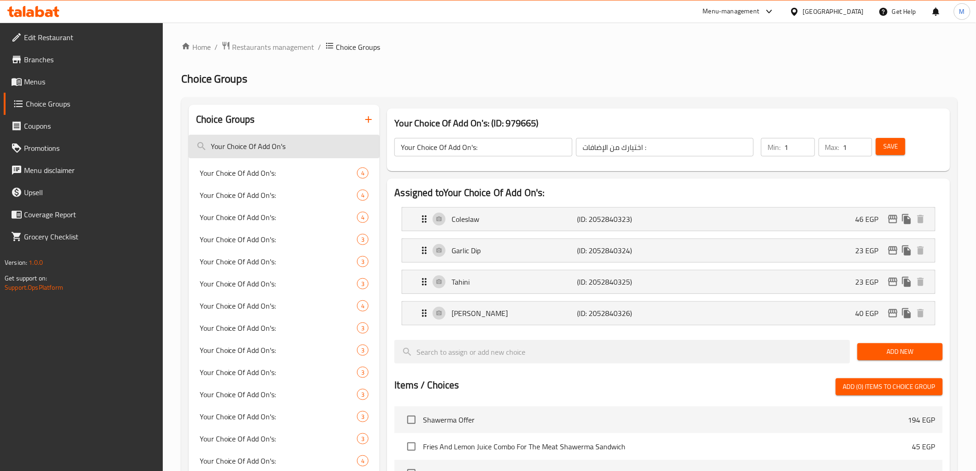
click at [299, 148] on input "Your Choice Of Add On's" at bounding box center [284, 147] width 191 height 24
click at [298, 148] on input "Your Choice Of Add On's" at bounding box center [284, 147] width 191 height 24
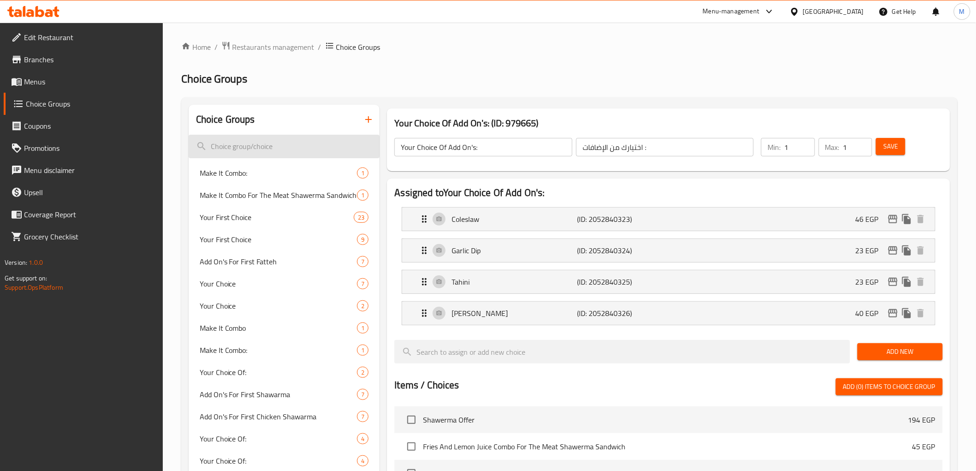
click at [278, 145] on input "search" at bounding box center [284, 147] width 191 height 24
paste input "Cheddar Sauce"
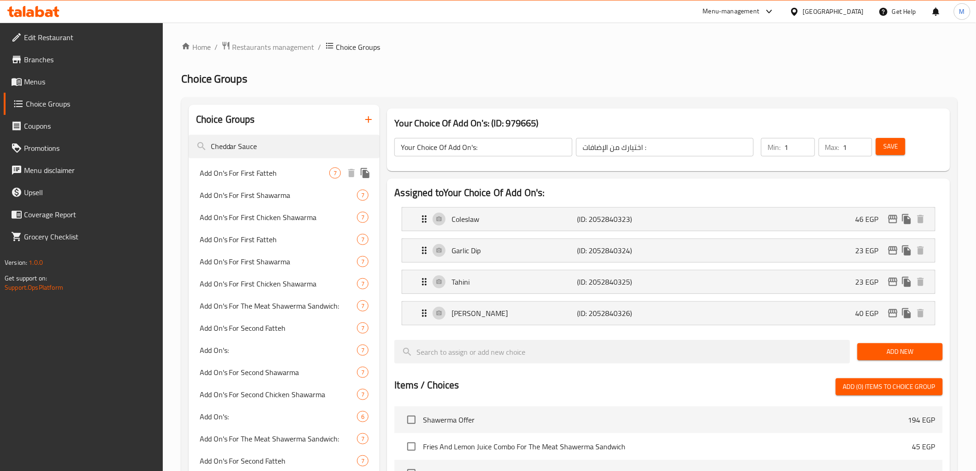
type input "Cheddar Sauce"
click at [286, 176] on span "Add On's For First Fatteh" at bounding box center [265, 172] width 130 height 11
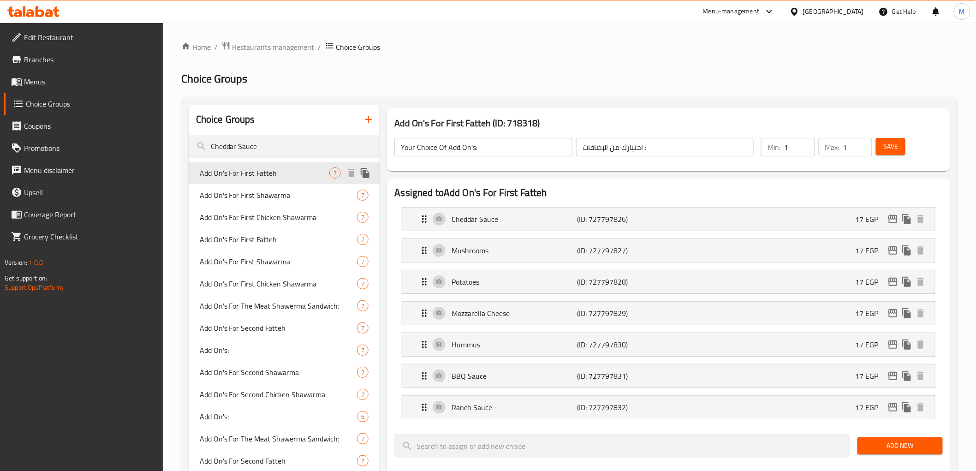
type input "Add On's For First Fatteh"
type input "[DEMOGRAPHIC_DATA] للفتة الأولى"
type input "0"
click at [895, 220] on icon "edit" at bounding box center [893, 219] width 11 height 11
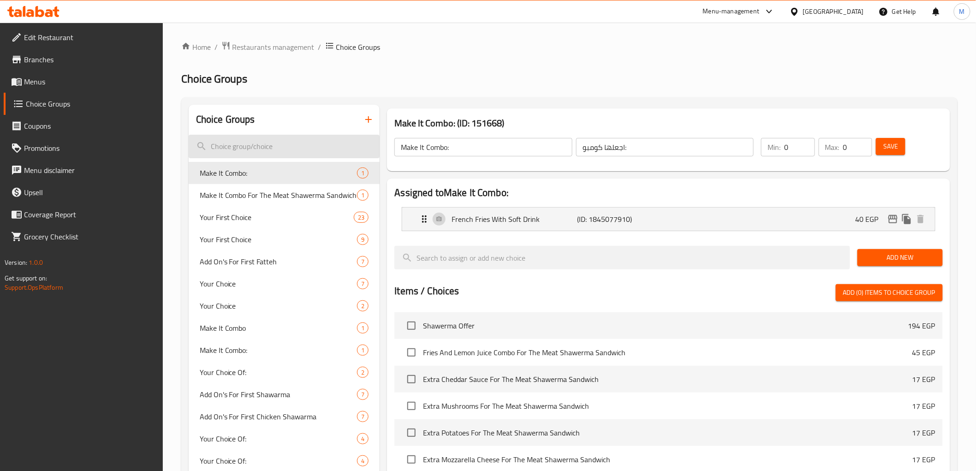
click at [256, 140] on input "search" at bounding box center [284, 147] width 191 height 24
paste input "Your Choice Of Add On's:"
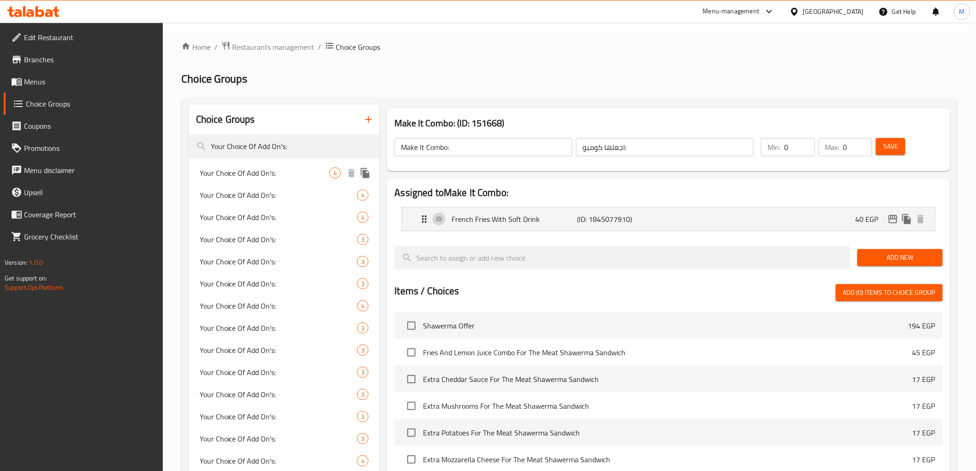
type input "Your Choice Of Add On's:"
click at [242, 172] on span "Your Choice Of Add On's:" at bounding box center [265, 172] width 130 height 11
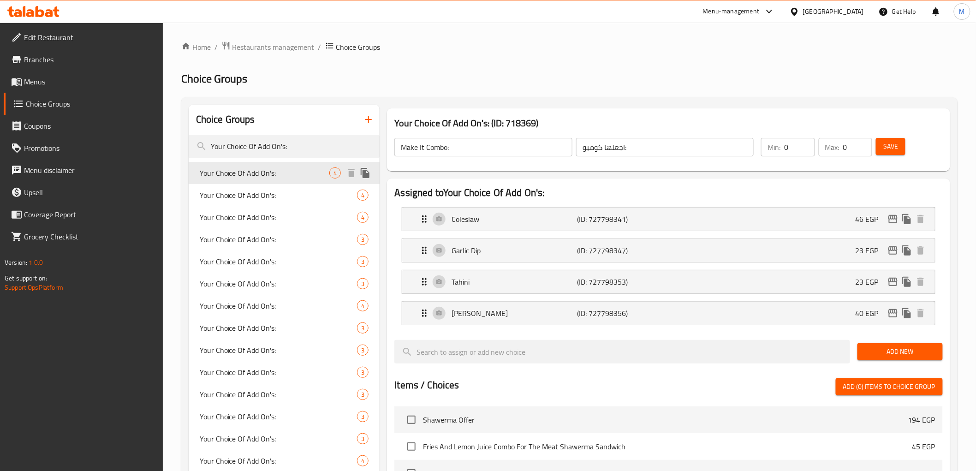
type input "Your Choice Of Add On's:"
type input "اختيارك من الإضافات :"
click at [285, 144] on input "Your Choice Of Add On's:" at bounding box center [284, 147] width 191 height 24
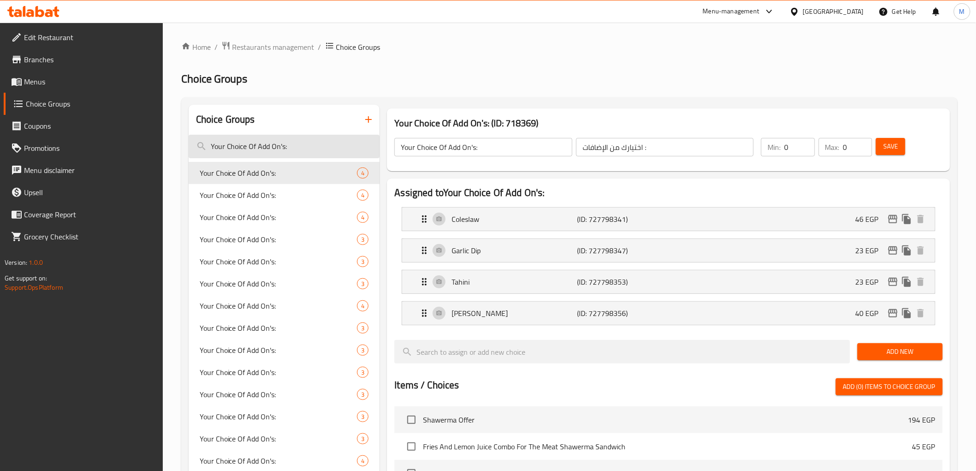
paste input "Add"
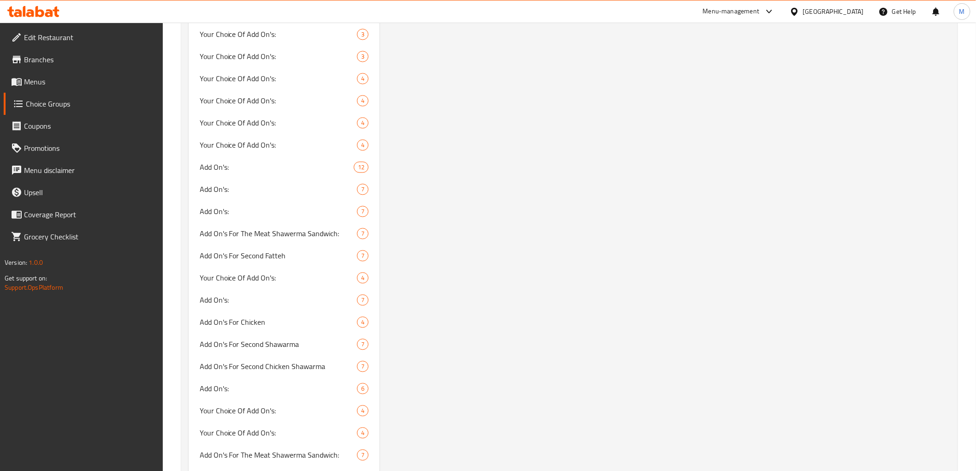
scroll to position [717, 0]
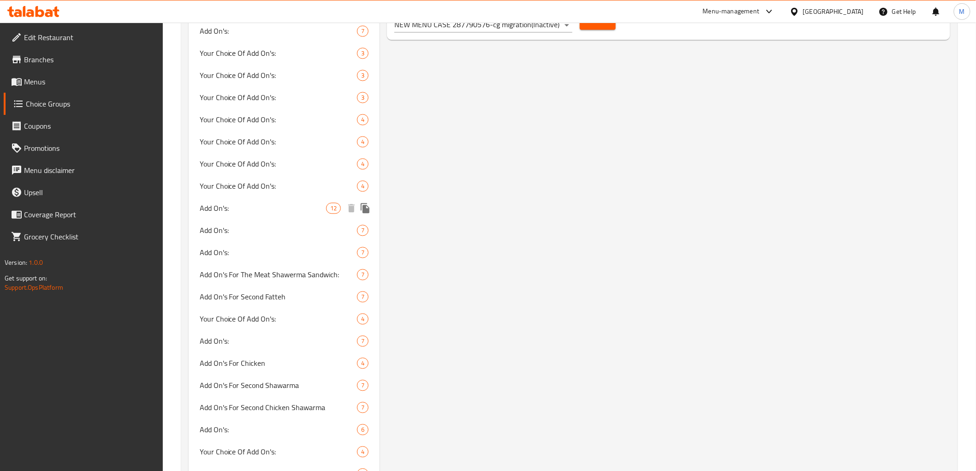
type input "Add"
click at [247, 208] on span "Add On's:" at bounding box center [263, 208] width 127 height 11
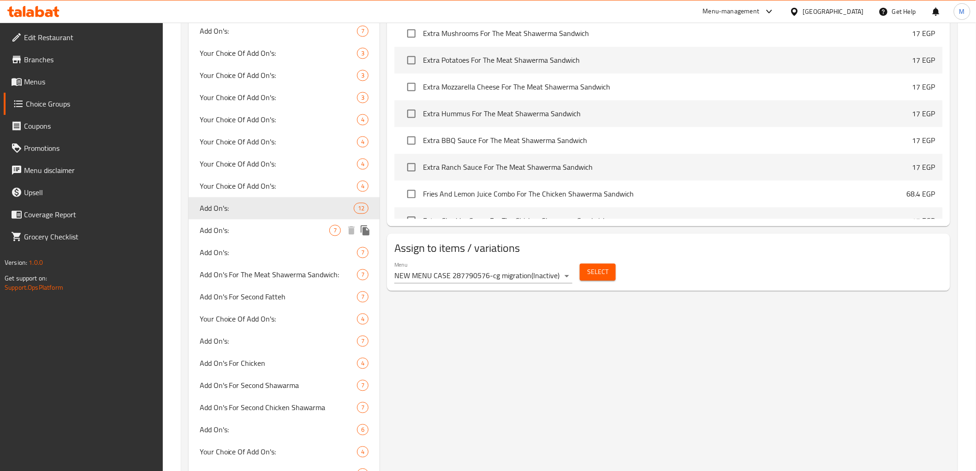
type input "Add On's:"
type input "الإضافات :"
type input "7"
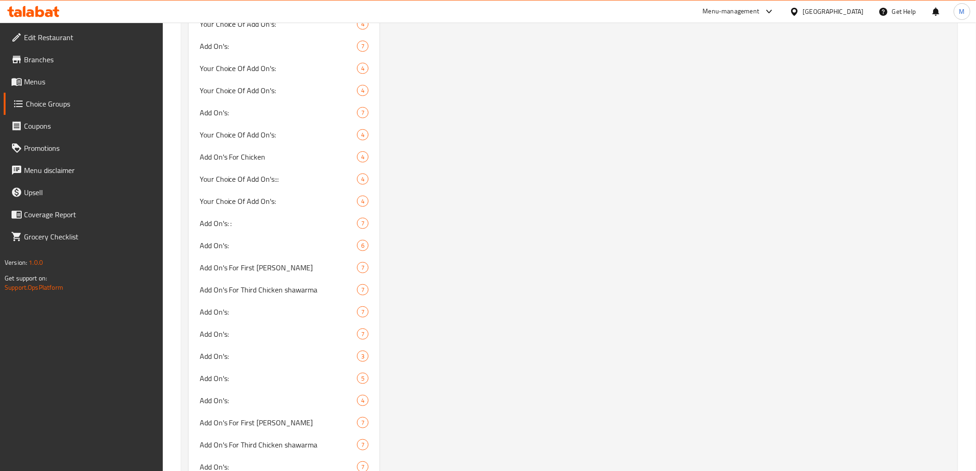
scroll to position [1378, 0]
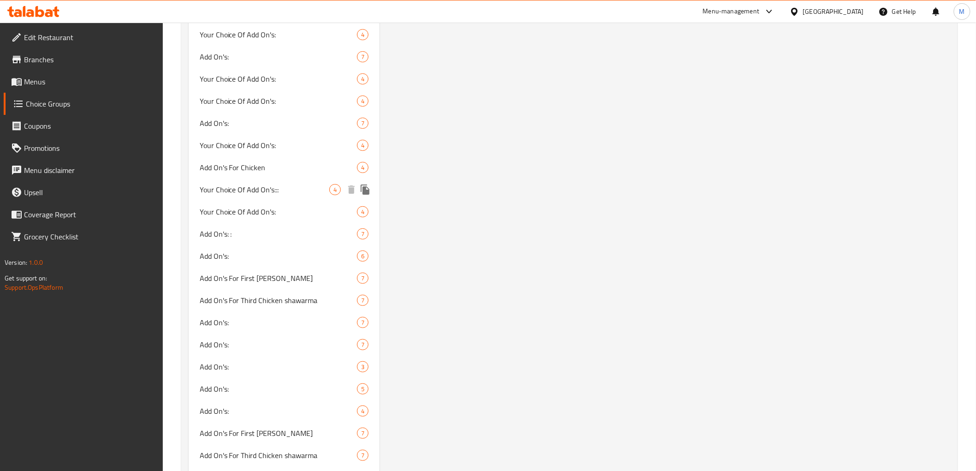
click at [259, 189] on span "Your Choice Of Add On's:::" at bounding box center [265, 189] width 130 height 11
type input "Your Choice Of Add On's:::"
type input "اختيارك من الإضافات :"
type input "4"
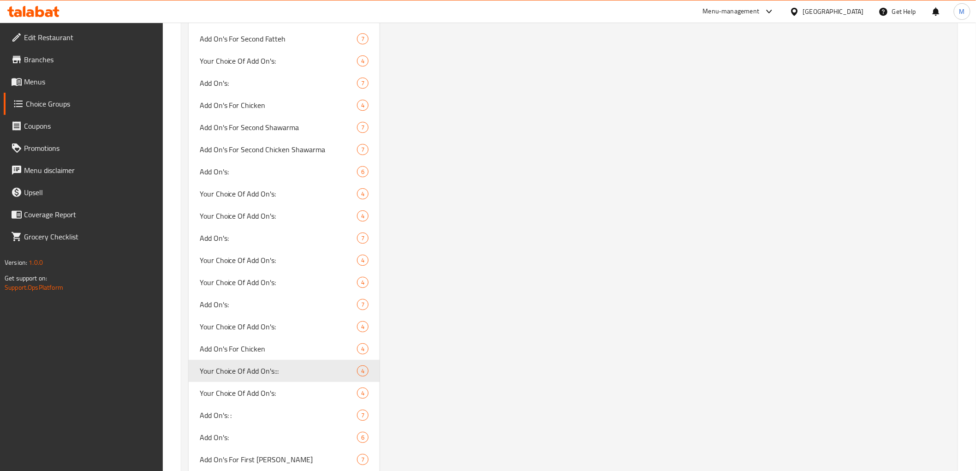
scroll to position [1276, 0]
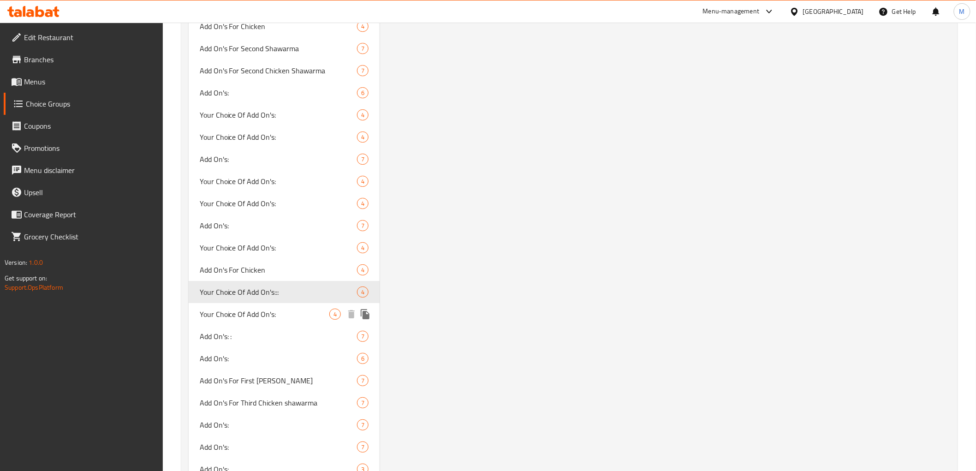
click at [276, 310] on span "Your Choice Of Add On's:" at bounding box center [265, 314] width 130 height 11
type input "Your Choice Of Add On's:"
type input "1"
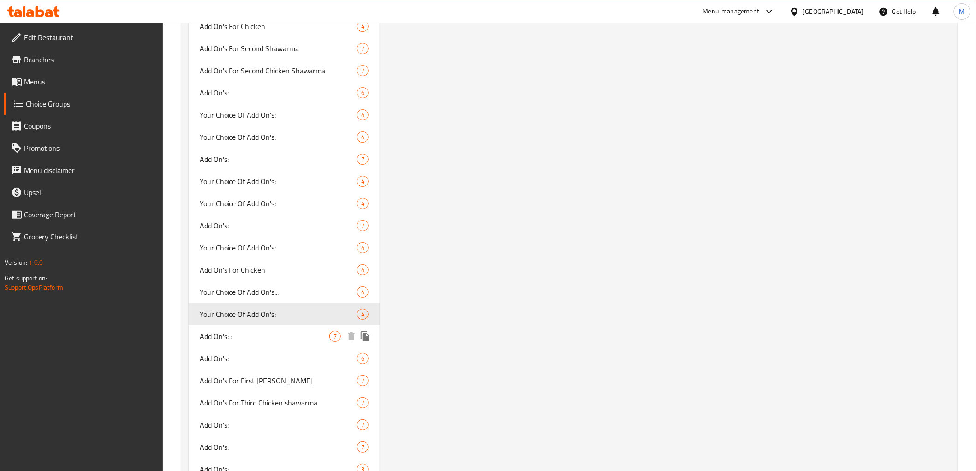
click at [213, 331] on span "Add On's: :" at bounding box center [265, 336] width 130 height 11
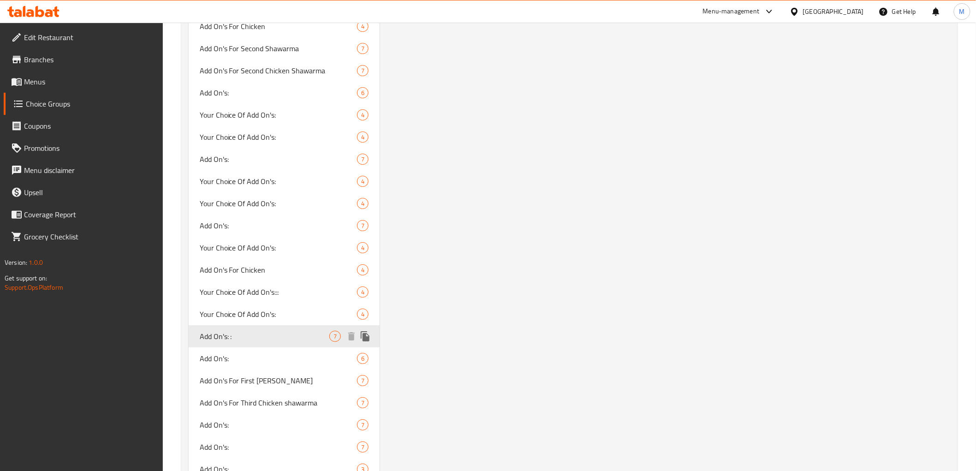
type input "Add On's: :"
type input "الإضافات :"
type input "0"
type input "7"
click at [227, 356] on span "Add On's:" at bounding box center [265, 358] width 130 height 11
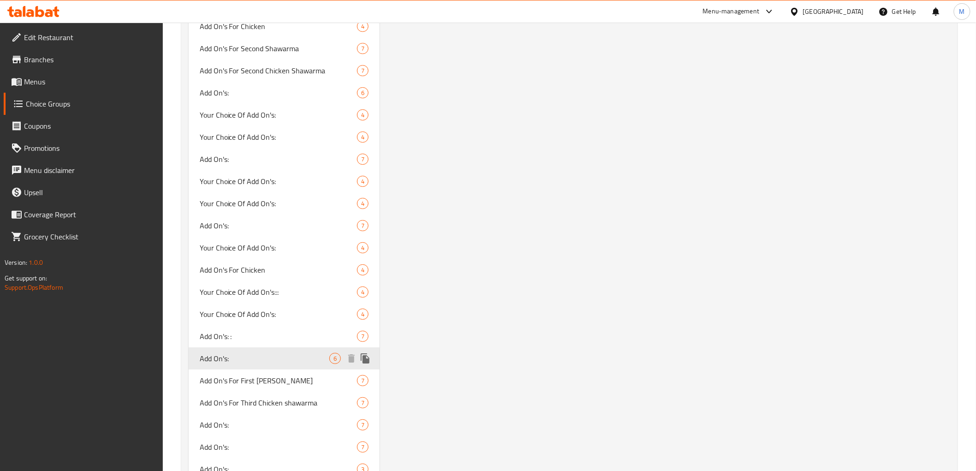
type input "Add On's:"
type input "الإضافات:"
type input "6"
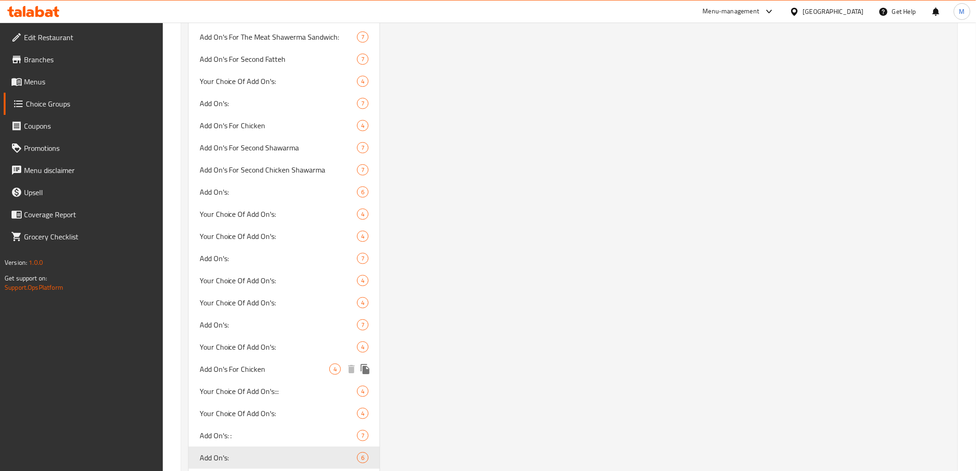
scroll to position [1174, 0]
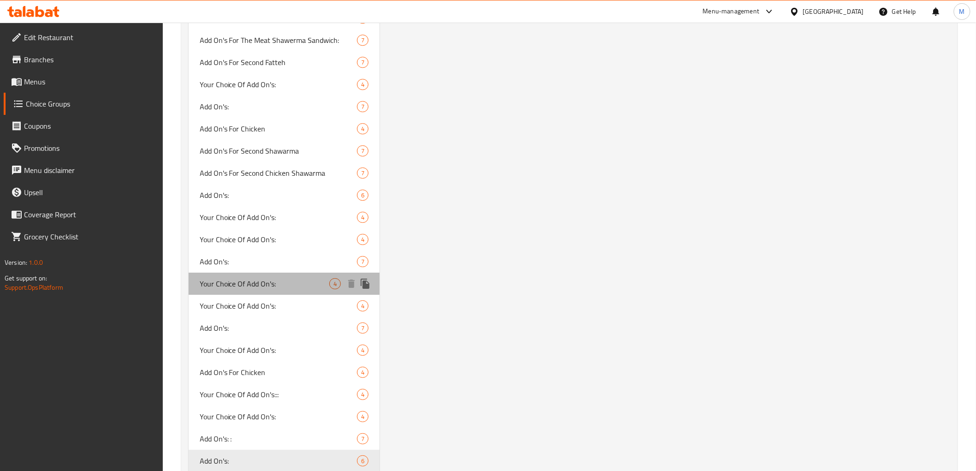
click at [268, 285] on span "Your Choice Of Add On's:" at bounding box center [265, 283] width 130 height 11
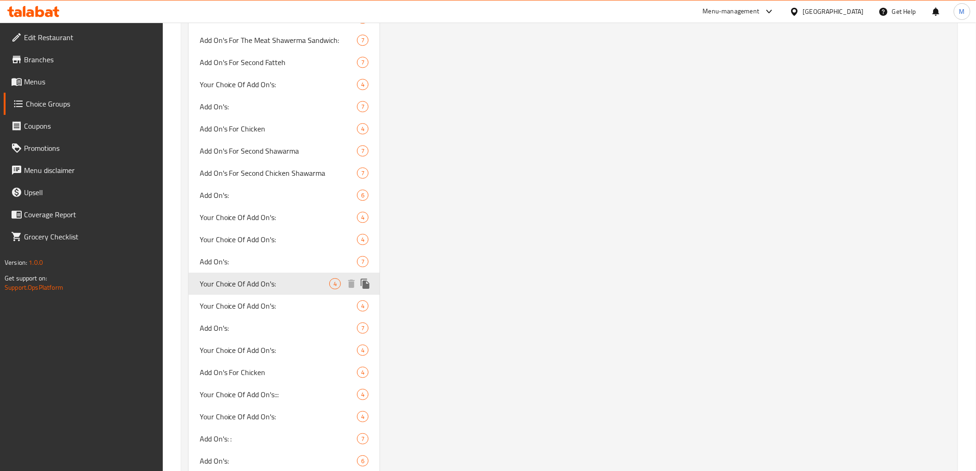
type input "Your Choice Of Add On's:"
type input "اختيارك من الإضافات :"
type input "4"
click at [267, 300] on span "Your Choice Of Add On's:" at bounding box center [265, 305] width 130 height 11
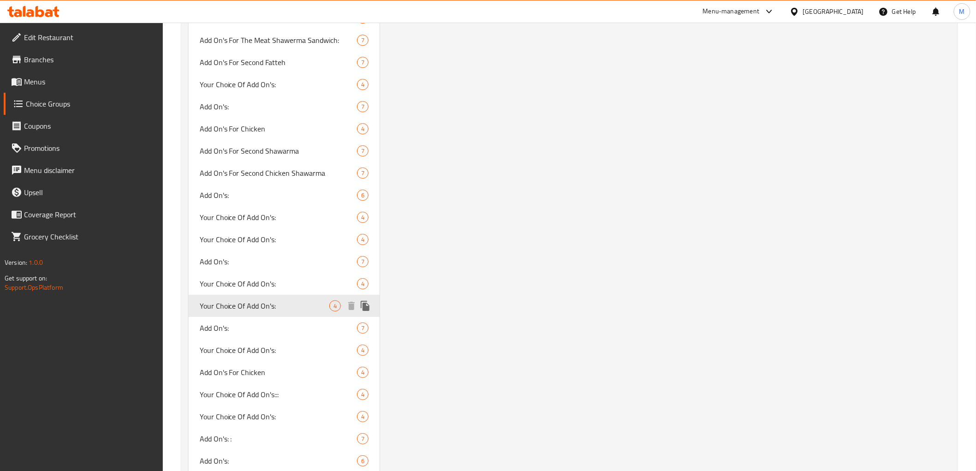
type input "1"
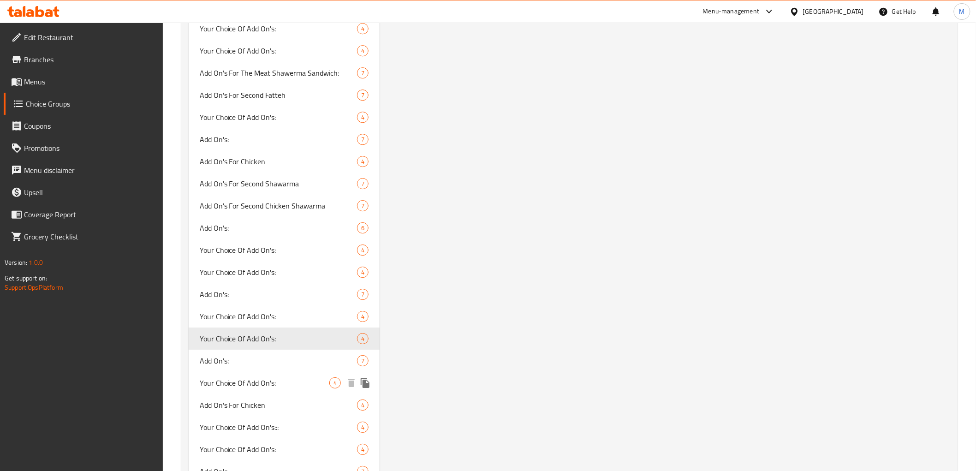
scroll to position [1122, 0]
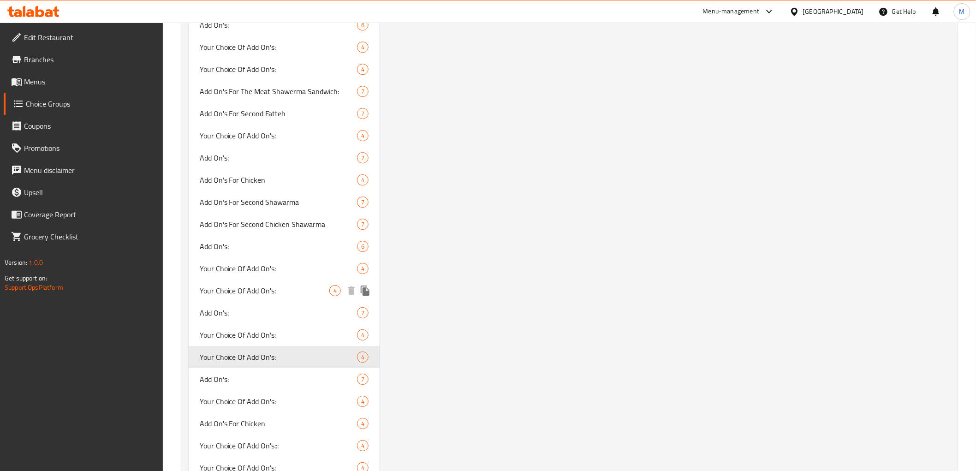
click at [245, 288] on span "Your Choice Of Add On's:" at bounding box center [265, 290] width 130 height 11
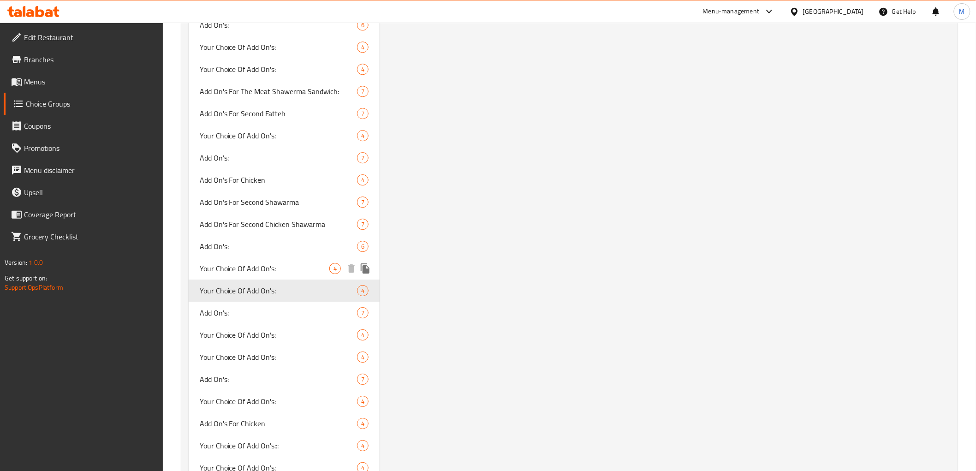
click at [254, 268] on span "Your Choice Of Add On's:" at bounding box center [265, 268] width 130 height 11
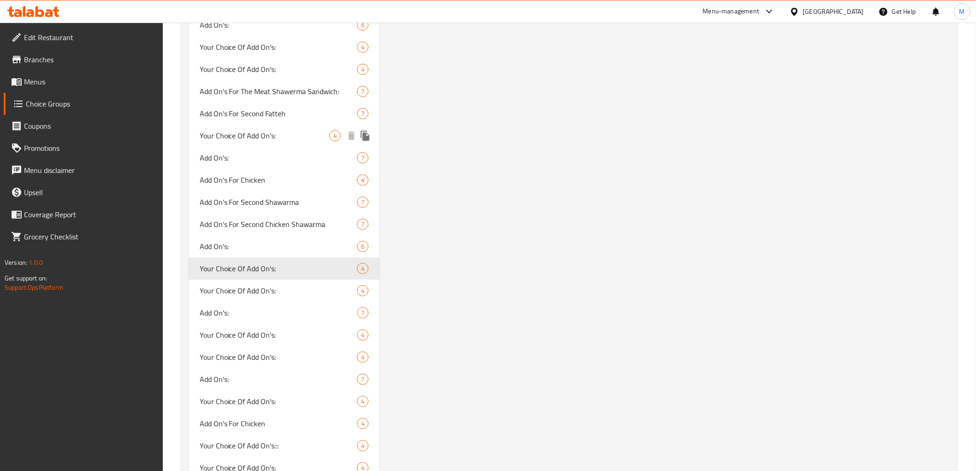
type input "0"
type input "4"
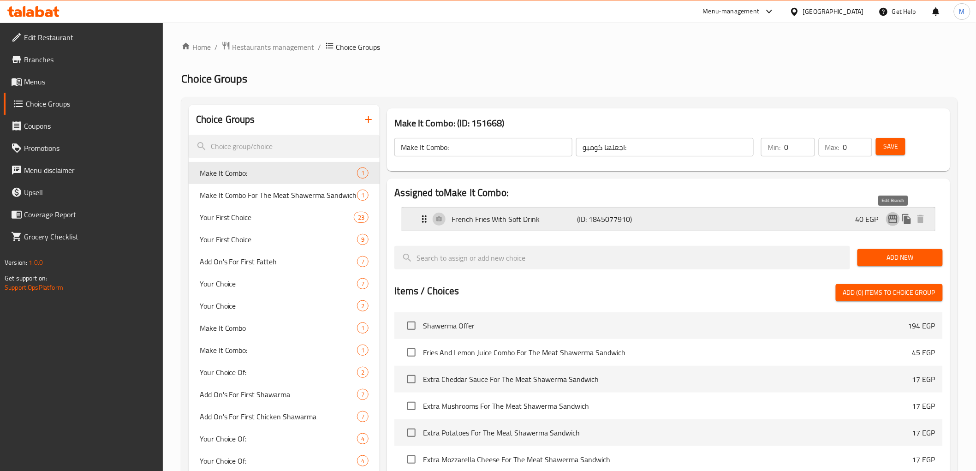
click at [892, 217] on icon "edit" at bounding box center [893, 219] width 11 height 11
click at [238, 329] on span "Make It Combo" at bounding box center [265, 327] width 130 height 11
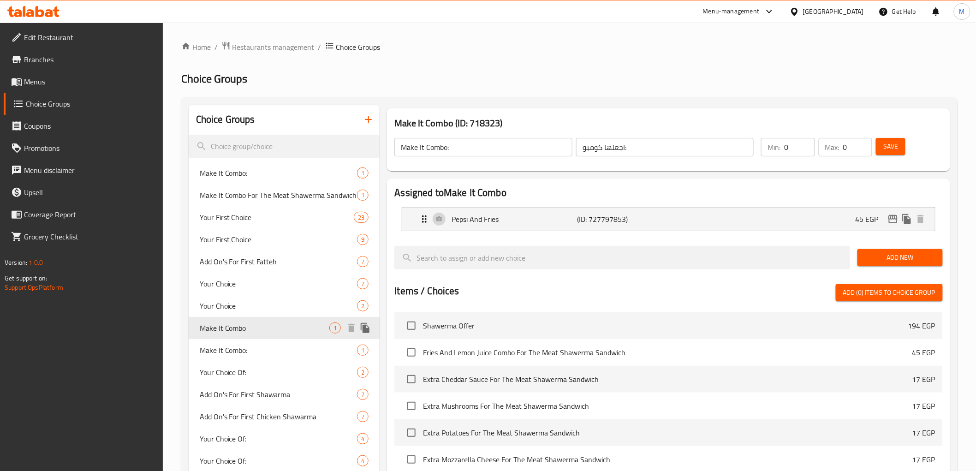
type input "Make It Combo"
type input "خليها كومبو"
click at [245, 346] on span "Make It Combo:" at bounding box center [265, 350] width 130 height 11
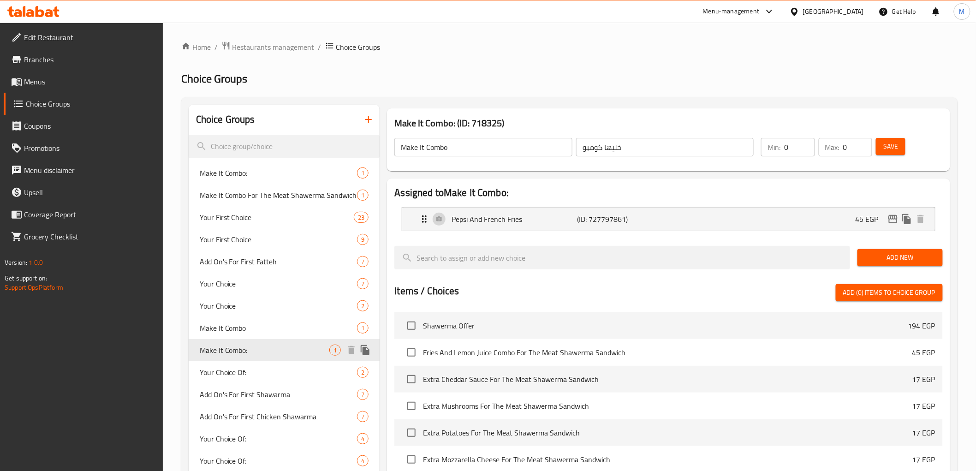
type input "Make It Combo:"
type input "اجعلها كومبو:"
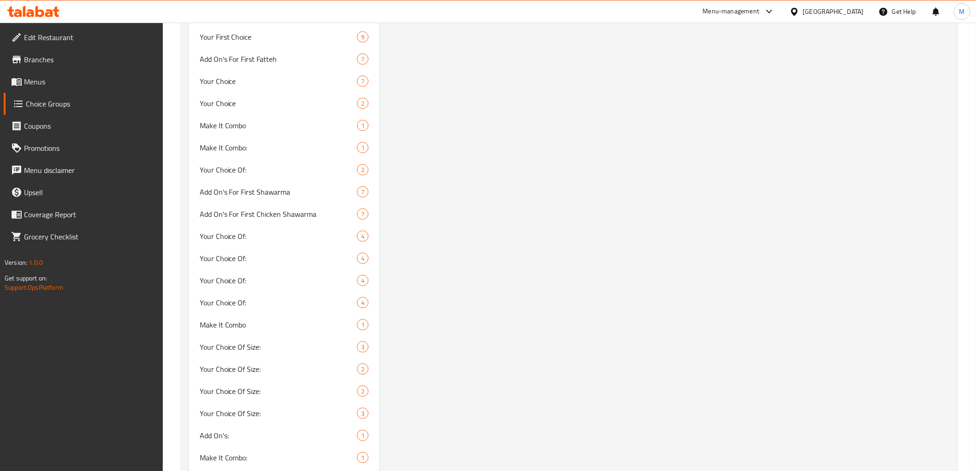
scroll to position [1486, 0]
click at [249, 145] on span "Make It Combo" at bounding box center [265, 148] width 130 height 11
type input "Make It Combo"
type input "خليها كومبو"
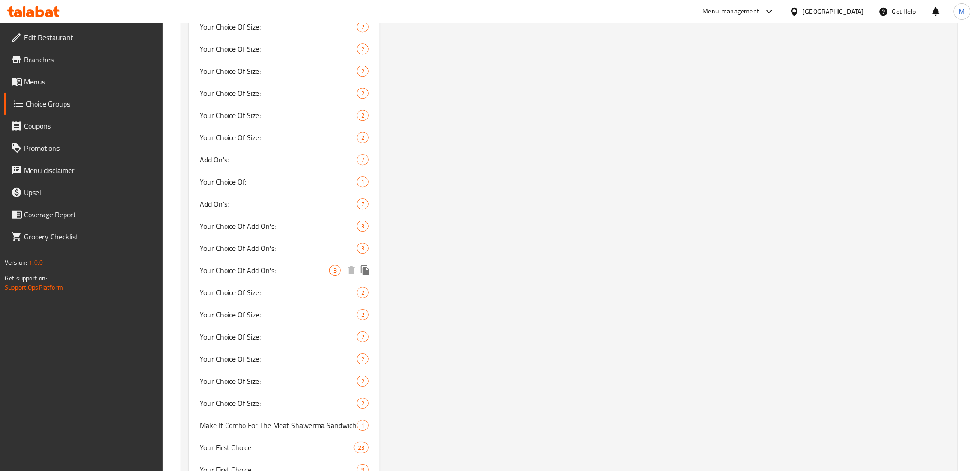
scroll to position [1332, 0]
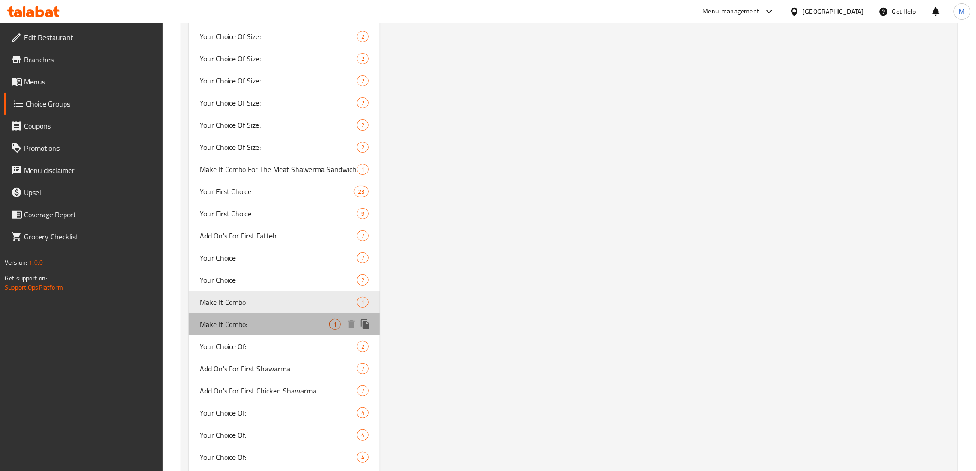
click at [296, 322] on span "Make It Combo:" at bounding box center [265, 324] width 130 height 11
type input "Make It Combo:"
type input "اجعلها كومبو:"
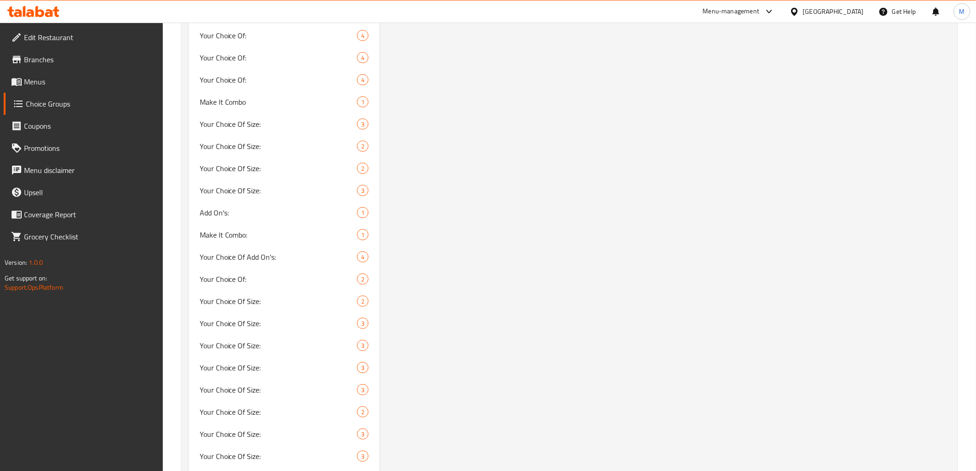
scroll to position [1742, 0]
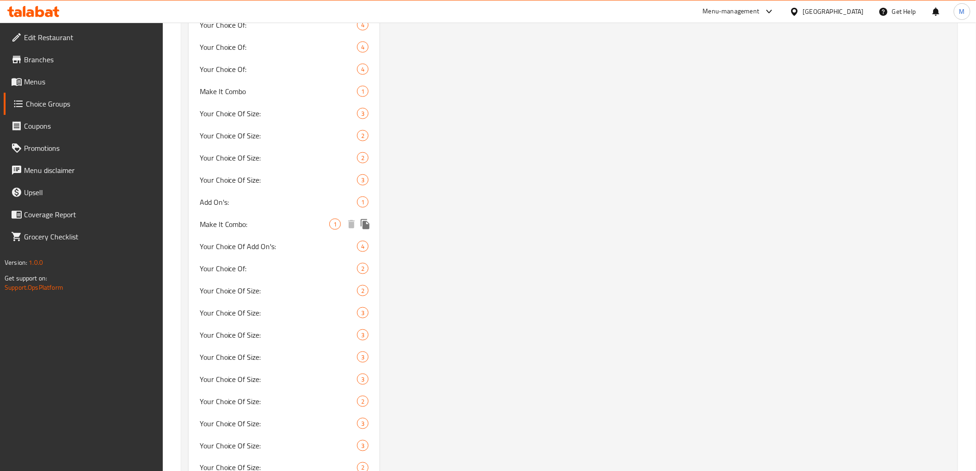
click at [264, 224] on span "Make It Combo:" at bounding box center [265, 224] width 130 height 11
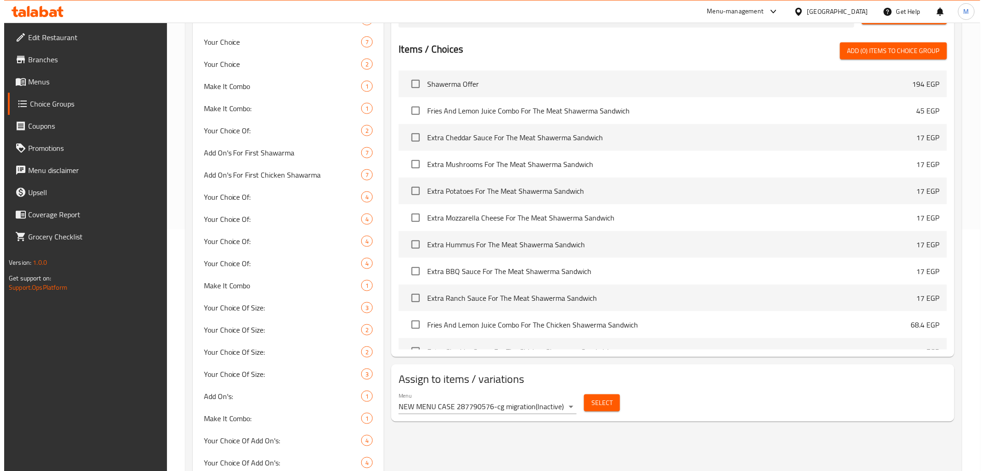
scroll to position [0, 0]
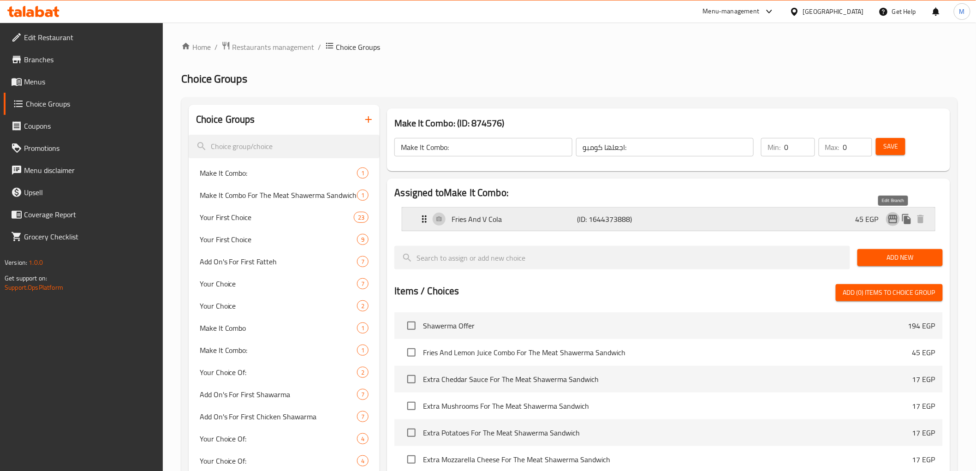
click at [893, 217] on icon "edit" at bounding box center [893, 219] width 11 height 11
click at [247, 145] on input "search" at bounding box center [284, 147] width 191 height 24
paste input "Cheddar Sauce"
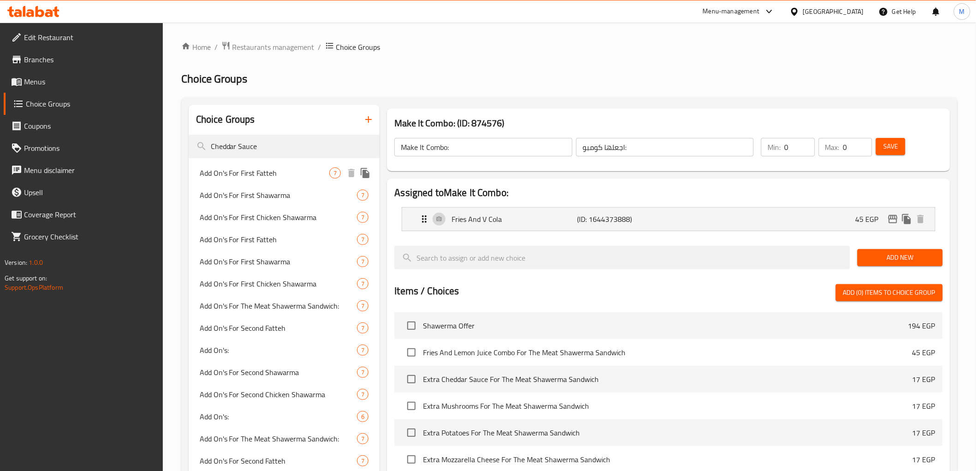
type input "Cheddar Sauce"
click at [270, 167] on span "Add On's For First Fatteh" at bounding box center [265, 172] width 130 height 11
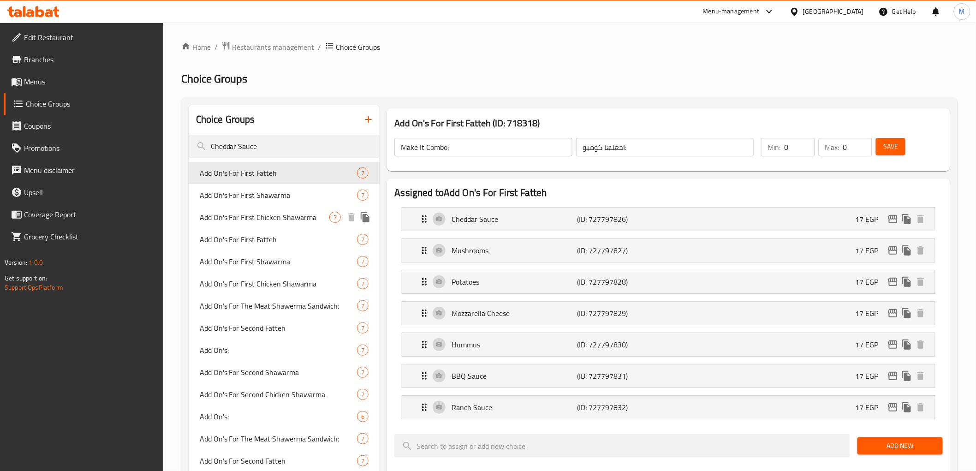
type input "Add On's For First Fatteh"
type input "[DEMOGRAPHIC_DATA] للفتة الأولى"
click at [897, 219] on icon "edit" at bounding box center [892, 219] width 9 height 8
click at [893, 224] on icon "edit" at bounding box center [893, 219] width 11 height 11
click at [270, 190] on span "Add On's For First Shawarma" at bounding box center [265, 195] width 130 height 11
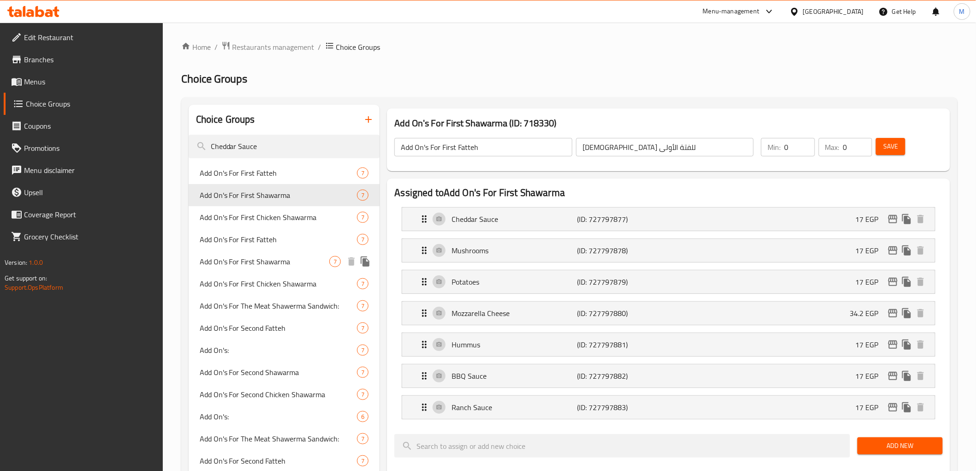
type input "Add On's For First Shawarma"
type input "الإضافات للشاورما الأولى"
click at [888, 215] on icon "edit" at bounding box center [893, 219] width 11 height 11
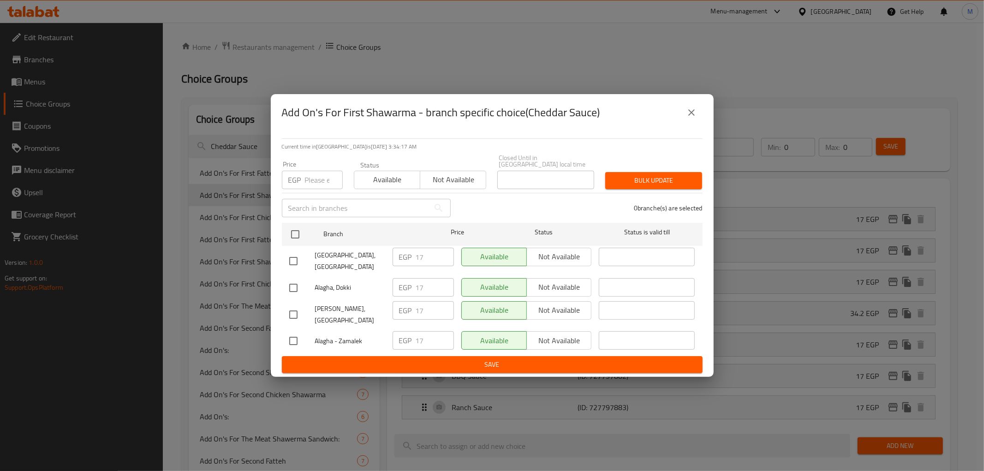
click at [292, 308] on input "checkbox" at bounding box center [293, 314] width 19 height 19
checkbox input "true"
click at [430, 304] on input "17" at bounding box center [435, 310] width 38 height 18
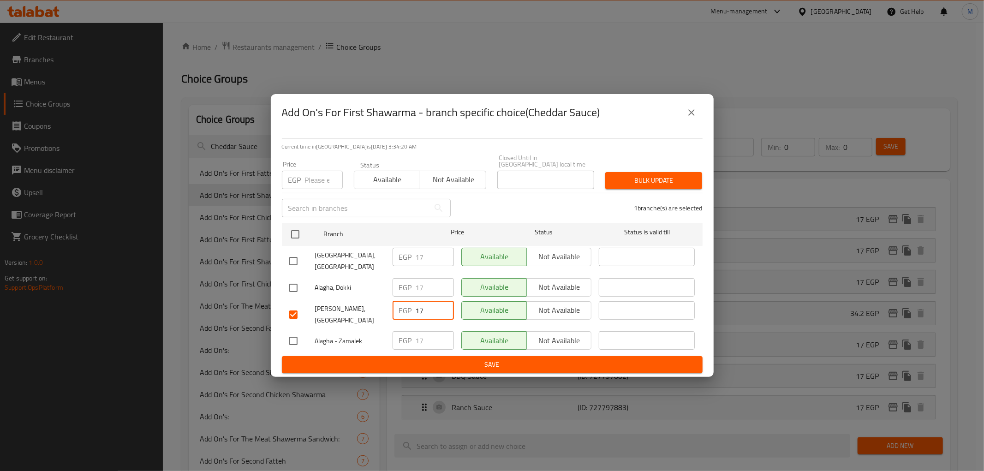
paste input "28.5"
type input "28.5"
click at [293, 260] on input "checkbox" at bounding box center [293, 260] width 19 height 19
checkbox input "true"
click at [294, 281] on input "checkbox" at bounding box center [293, 287] width 19 height 19
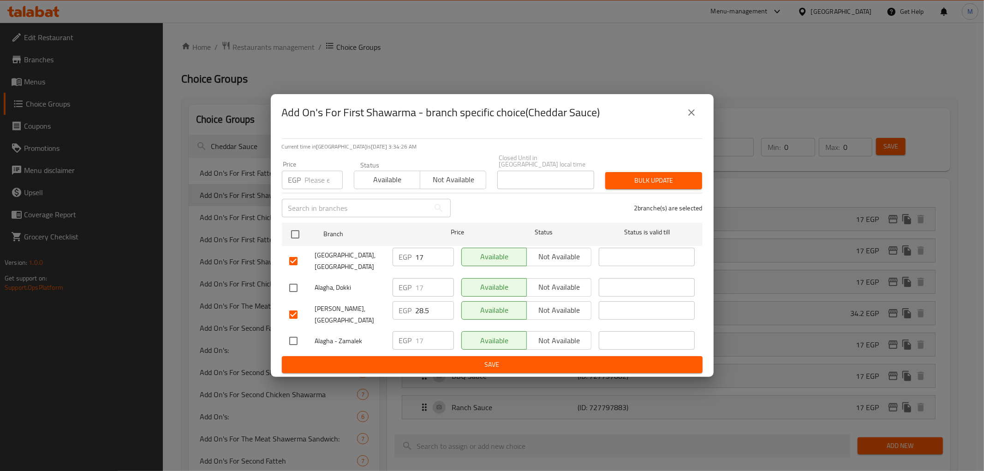
checkbox input "true"
click at [293, 331] on input "checkbox" at bounding box center [293, 340] width 19 height 19
checkbox input "true"
click at [425, 259] on input "17" at bounding box center [435, 257] width 38 height 18
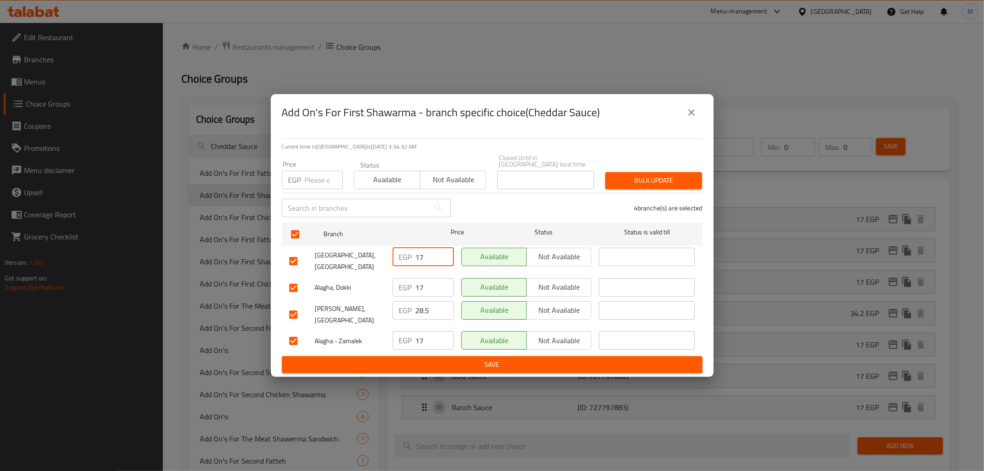
click at [425, 259] on input "17" at bounding box center [435, 257] width 38 height 18
type input "17.1"
click at [425, 233] on div "Price" at bounding box center [457, 234] width 69 height 27
click at [426, 280] on input "17" at bounding box center [435, 287] width 38 height 18
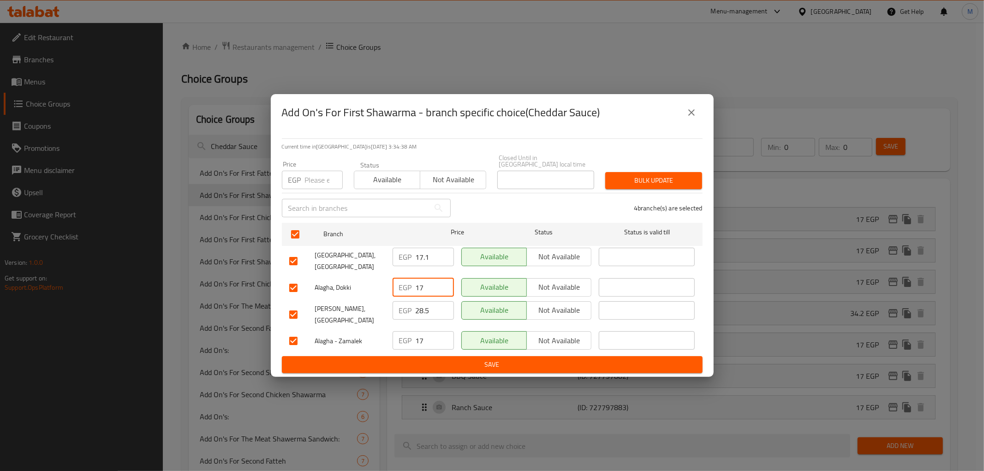
click at [426, 280] on input "17" at bounding box center [435, 287] width 38 height 18
click at [427, 280] on input "17" at bounding box center [435, 287] width 38 height 18
type input "17.1"
click at [434, 331] on input "17" at bounding box center [435, 340] width 38 height 18
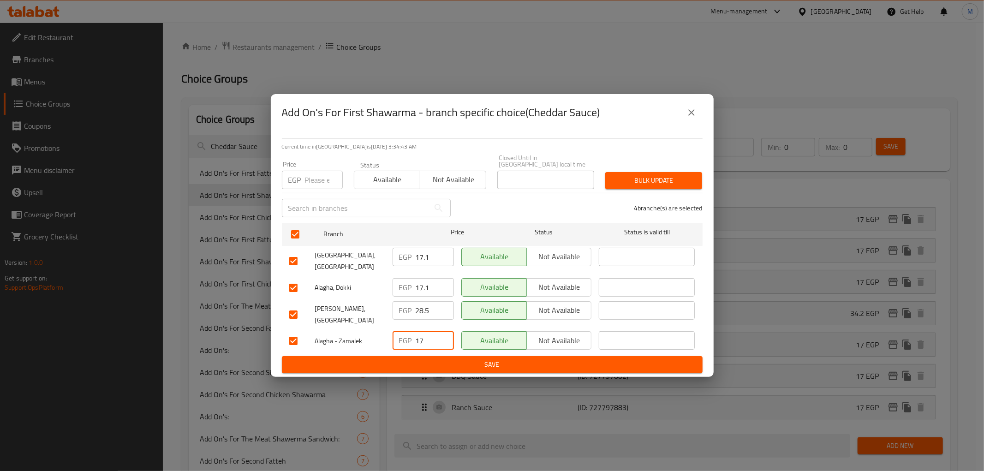
click at [434, 331] on input "17" at bounding box center [435, 340] width 38 height 18
type input "17.1"
click at [449, 359] on span "Save" at bounding box center [492, 365] width 406 height 12
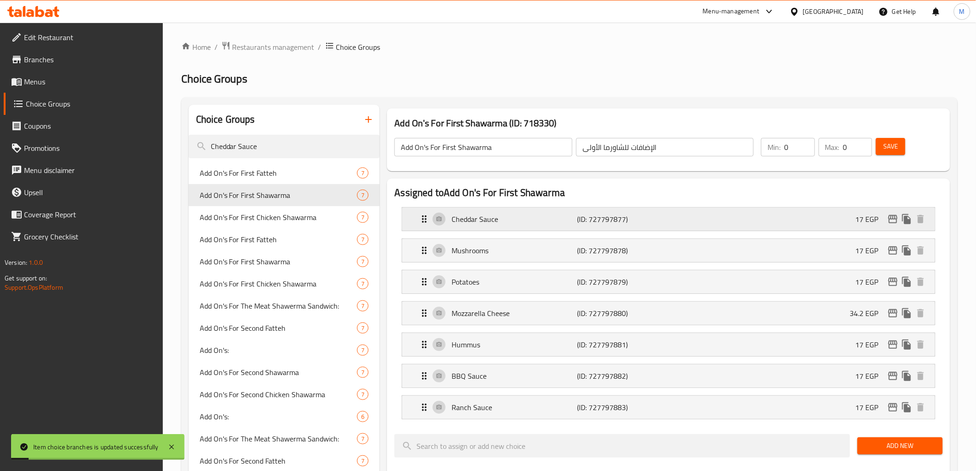
click at [888, 221] on icon "edit" at bounding box center [893, 219] width 11 height 11
click at [271, 220] on span "Add On's For First Chicken Shawarma" at bounding box center [265, 217] width 130 height 11
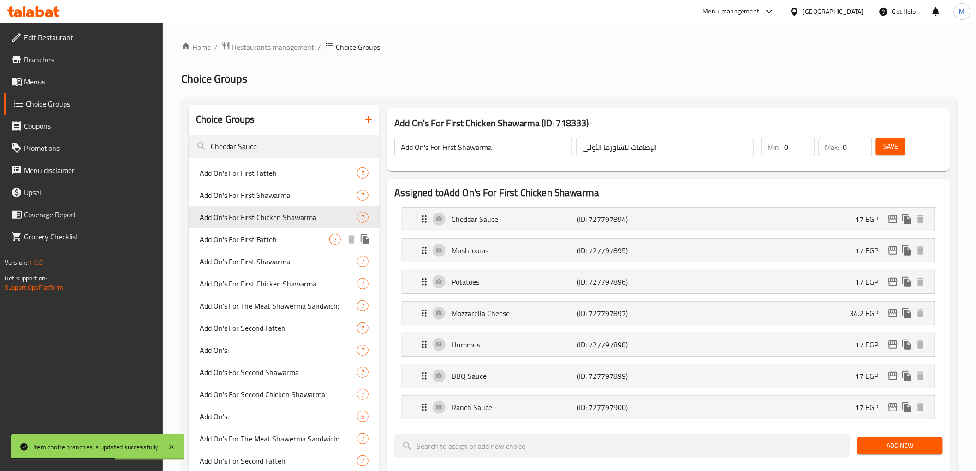
type input "Add On's For First Chicken Shawarma"
type input "[DEMOGRAPHIC_DATA] لشاورما فراخ الأول"
click at [889, 221] on icon "edit" at bounding box center [892, 219] width 9 height 8
